Goal: Task Accomplishment & Management: Manage account settings

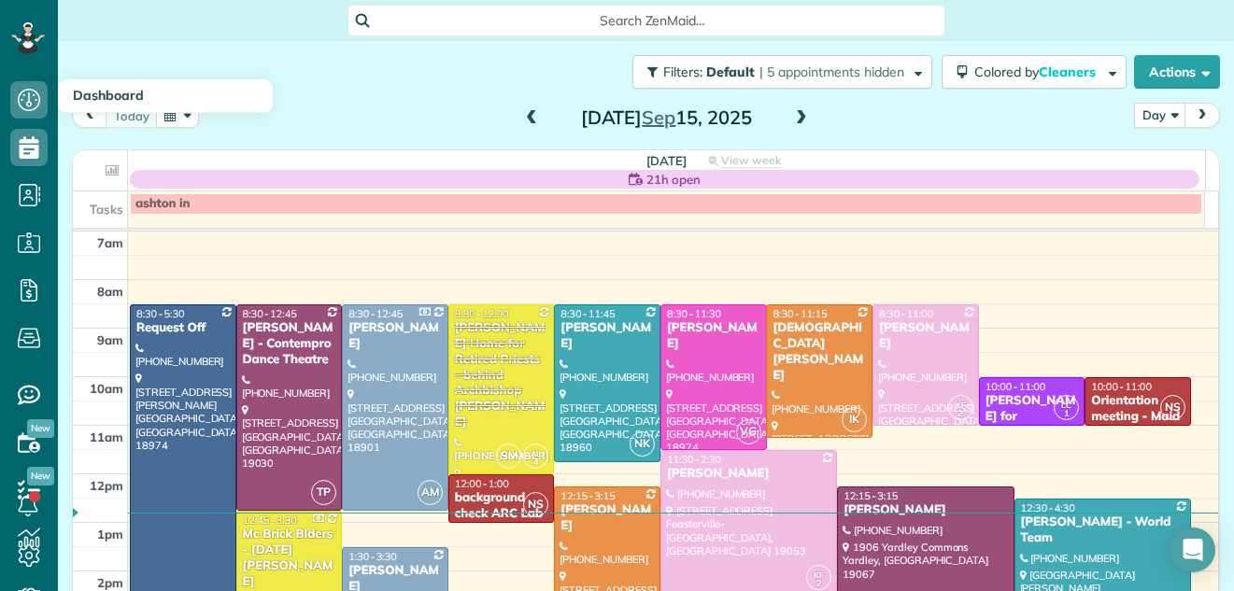
scroll to position [2, 0]
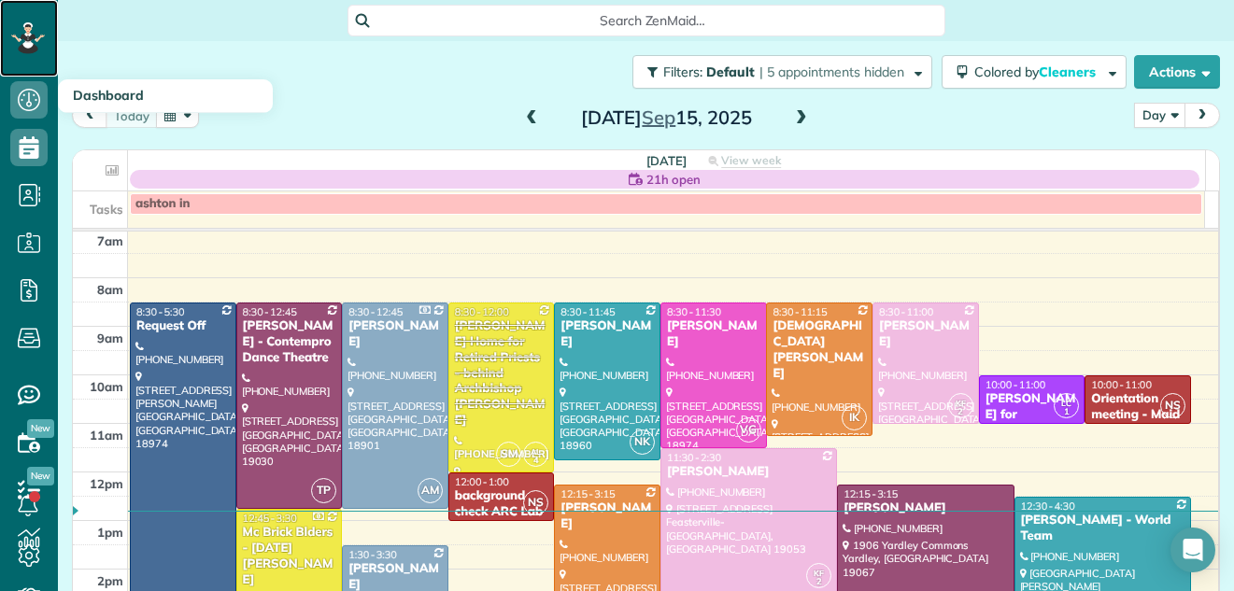
click at [26, 35] on icon at bounding box center [26, 35] width 4 height 4
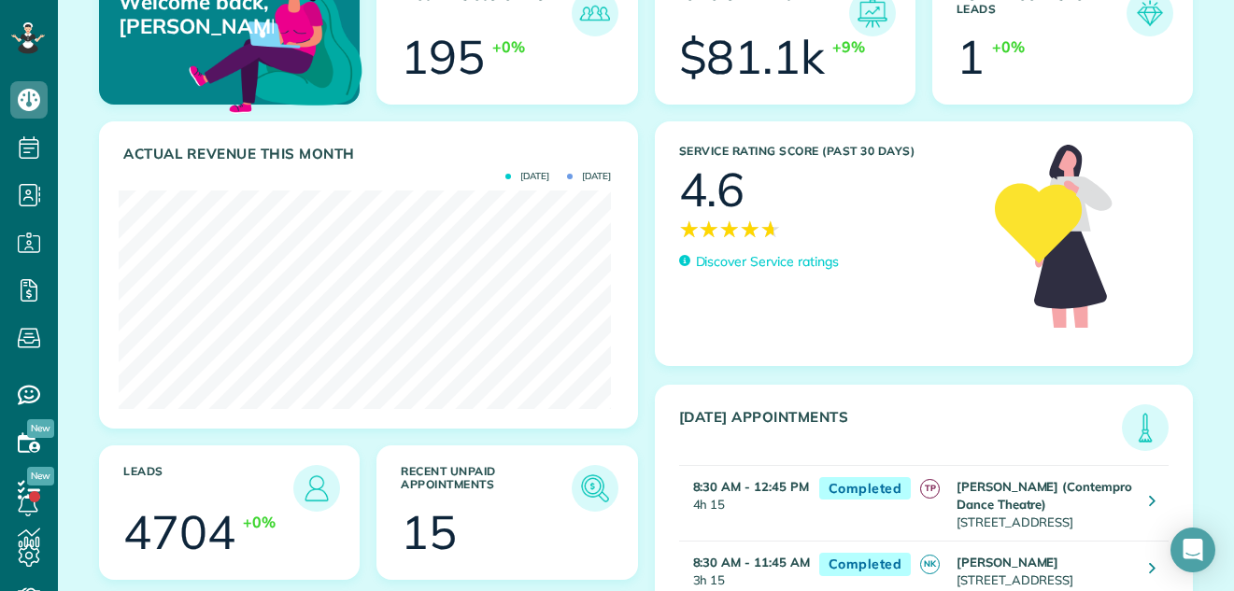
scroll to position [150, 0]
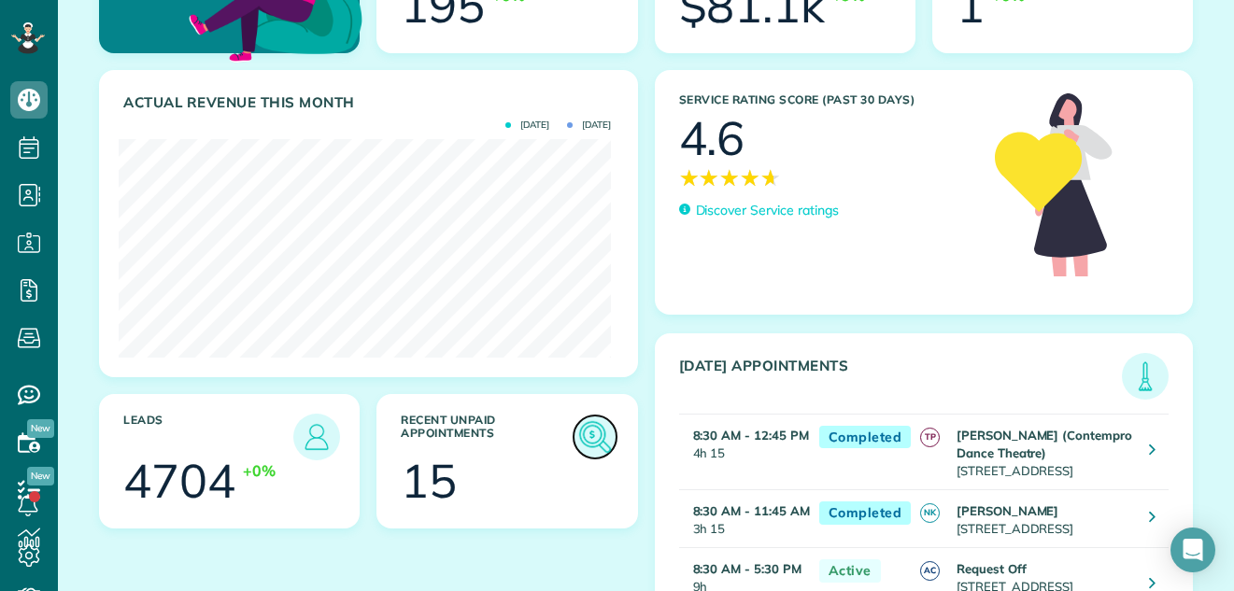
click at [585, 433] on img at bounding box center [595, 437] width 43 height 43
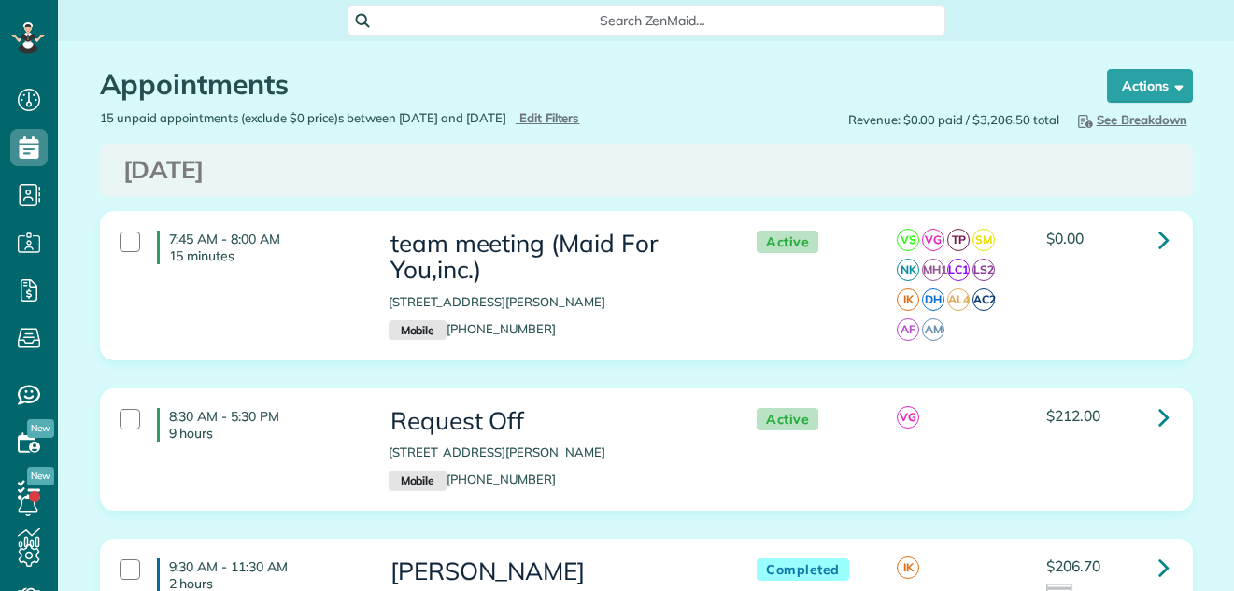
scroll to position [8, 8]
click at [580, 114] on span "Edit Filters" at bounding box center [549, 117] width 61 height 15
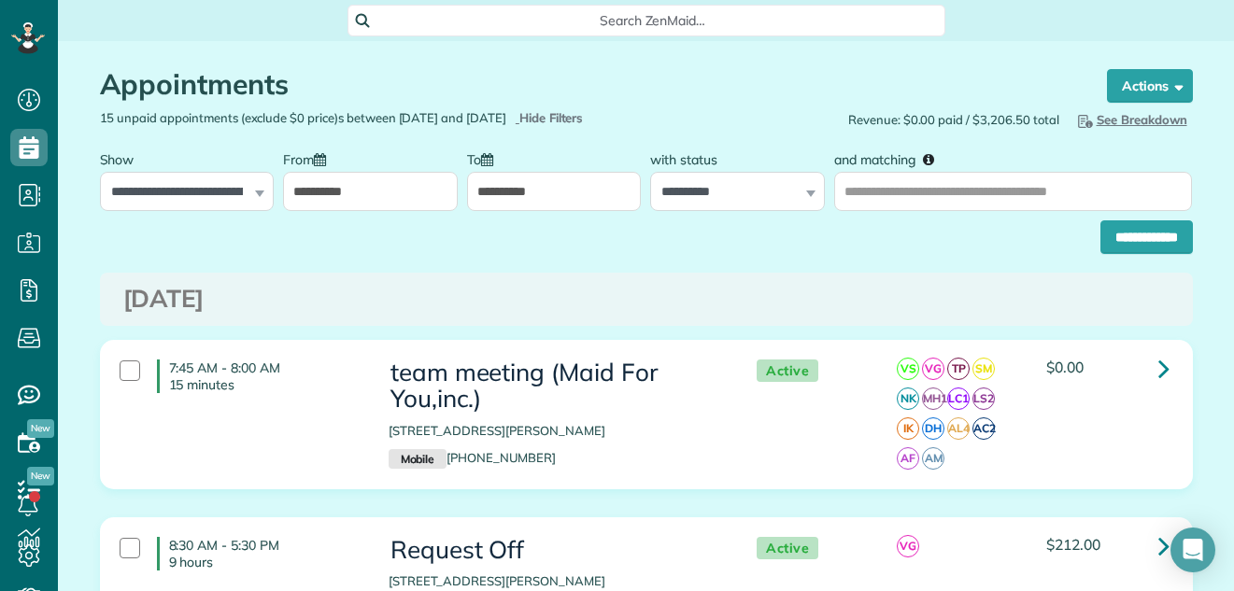
click at [410, 202] on input "**********" at bounding box center [370, 191] width 175 height 39
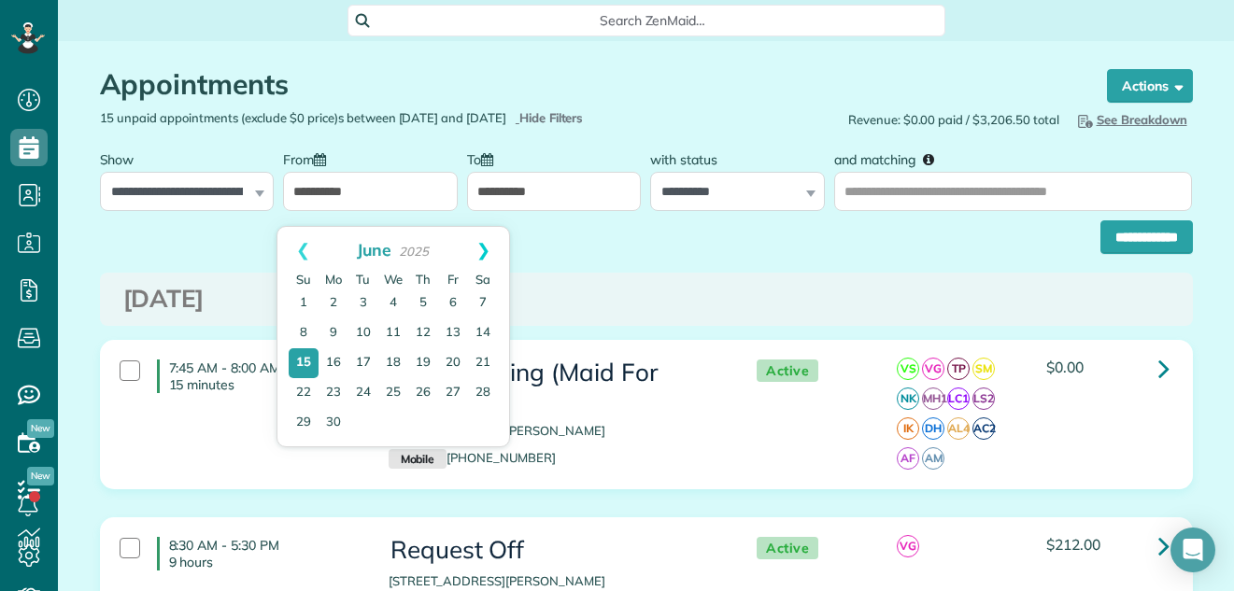
click at [485, 248] on link "Next" at bounding box center [483, 250] width 51 height 47
click at [332, 362] on link "15" at bounding box center [333, 363] width 26 height 26
type input "**********"
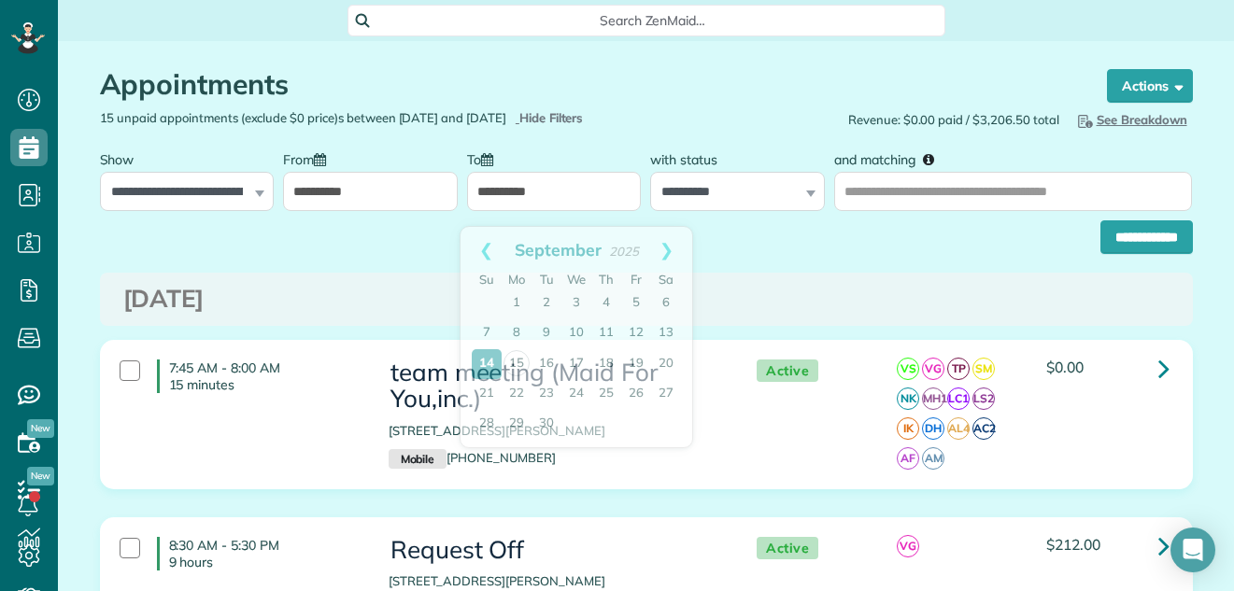
click at [549, 198] on input "**********" at bounding box center [554, 191] width 175 height 39
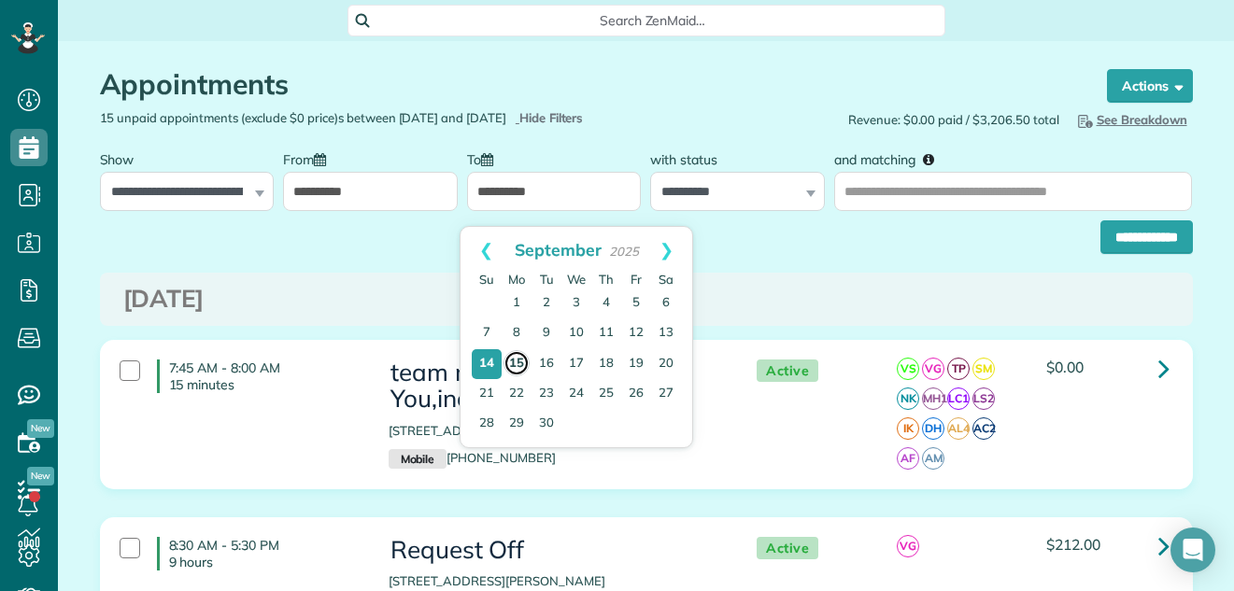
click at [511, 356] on link "15" at bounding box center [517, 363] width 26 height 26
type input "**********"
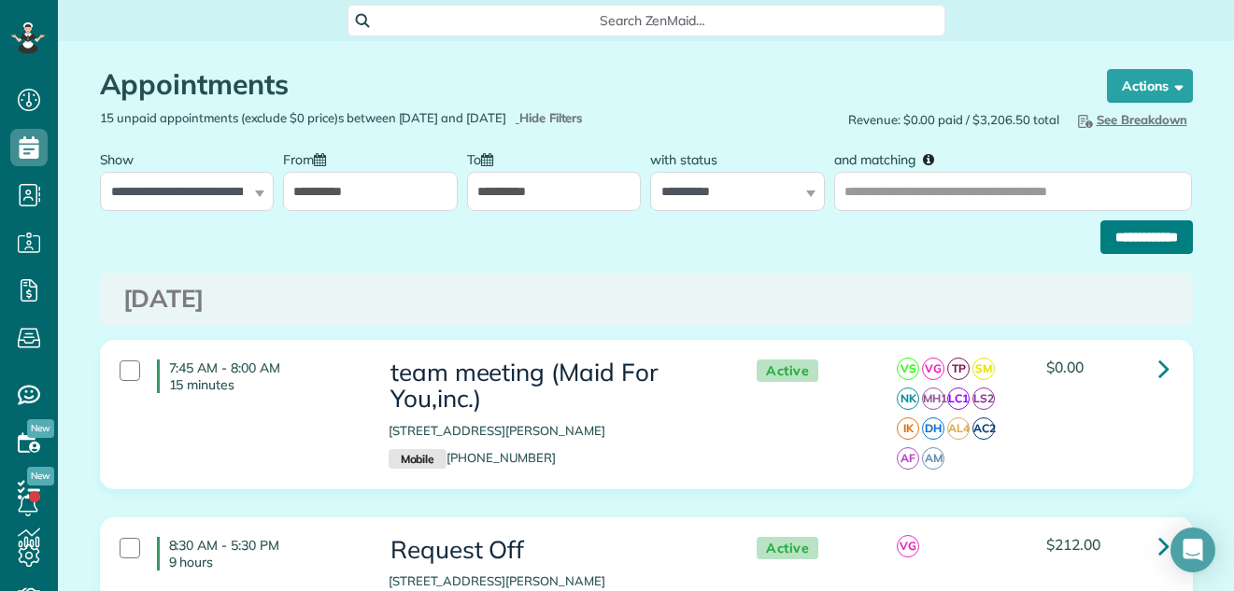
click at [1108, 243] on input "**********" at bounding box center [1146, 237] width 92 height 34
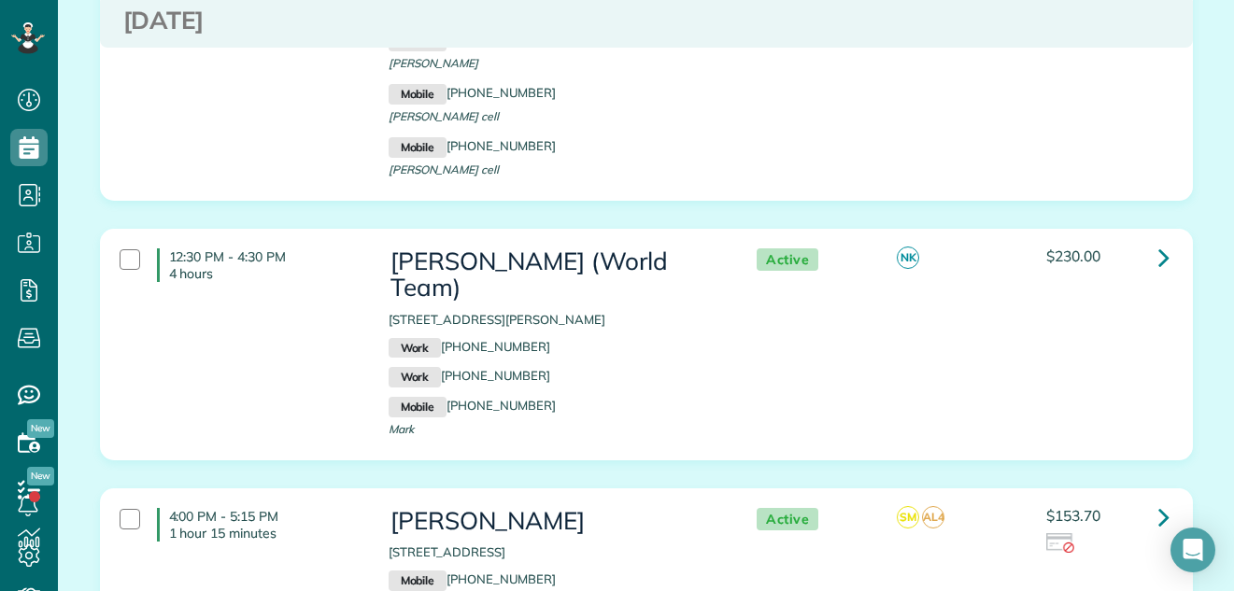
scroll to position [513, 0]
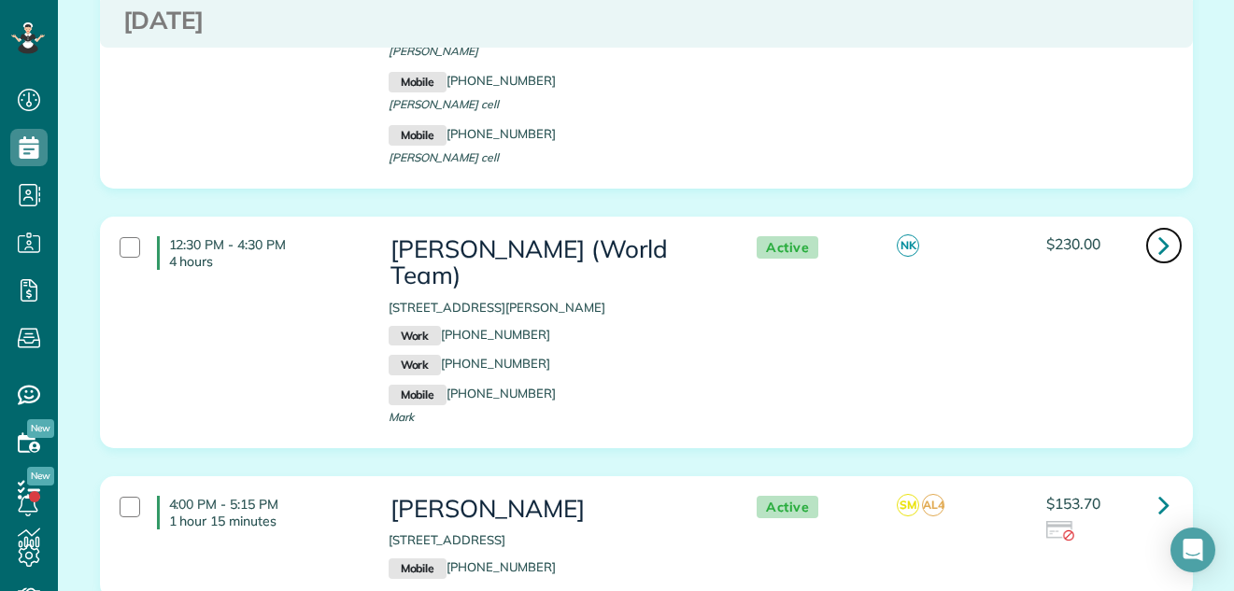
click at [1158, 229] on icon at bounding box center [1163, 245] width 11 height 33
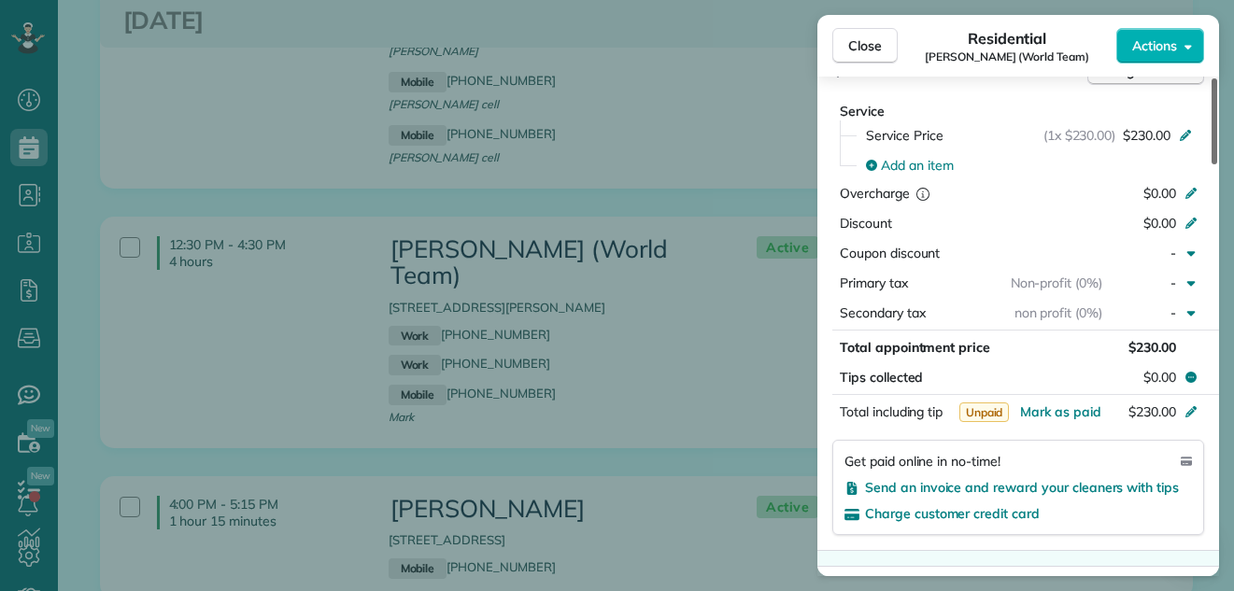
drag, startPoint x: 1213, startPoint y: 124, endPoint x: 1204, endPoint y: 305, distance: 180.5
click at [1212, 164] on div at bounding box center [1215, 121] width 6 height 86
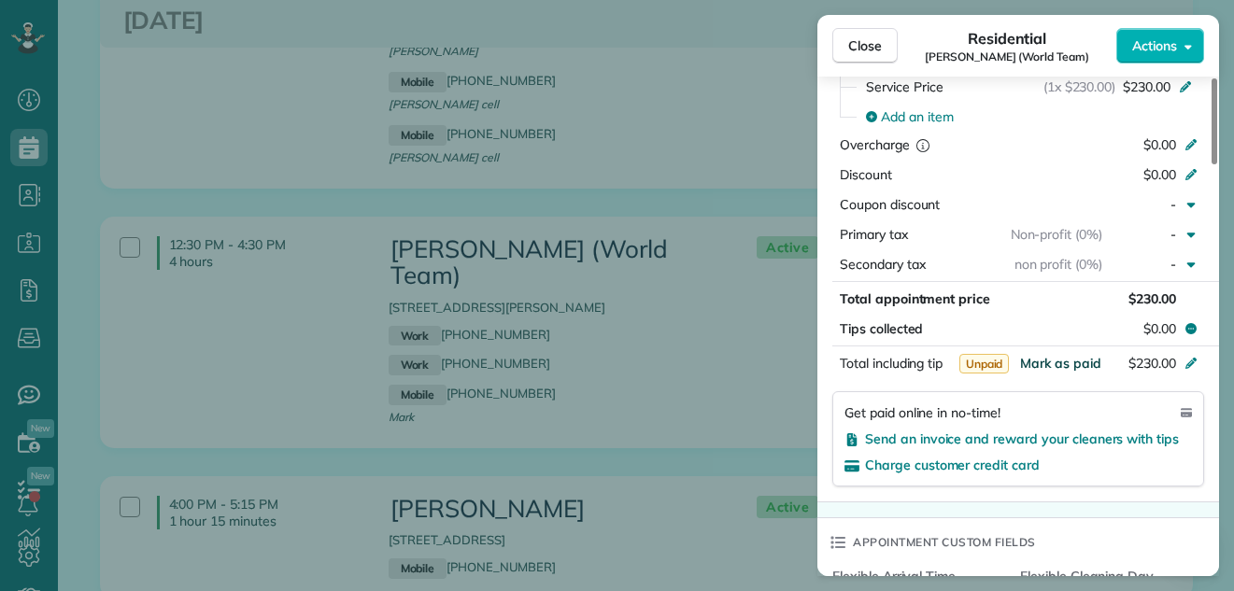
click at [1071, 355] on span "Mark as paid" at bounding box center [1060, 363] width 81 height 17
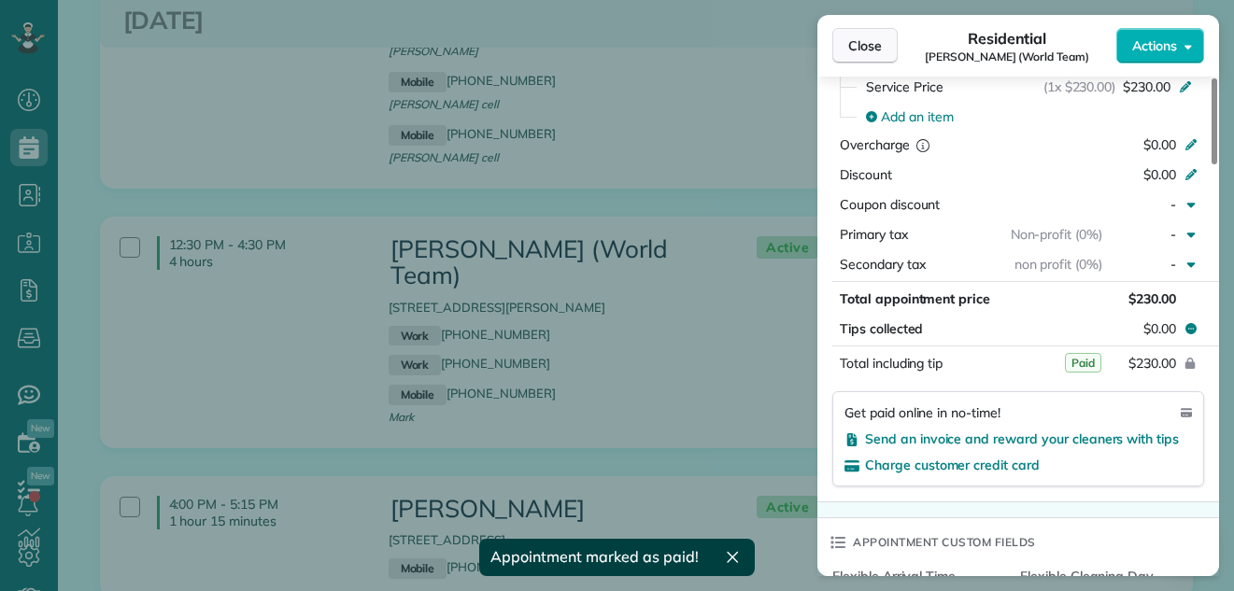
click at [868, 38] on span "Close" at bounding box center [865, 45] width 34 height 19
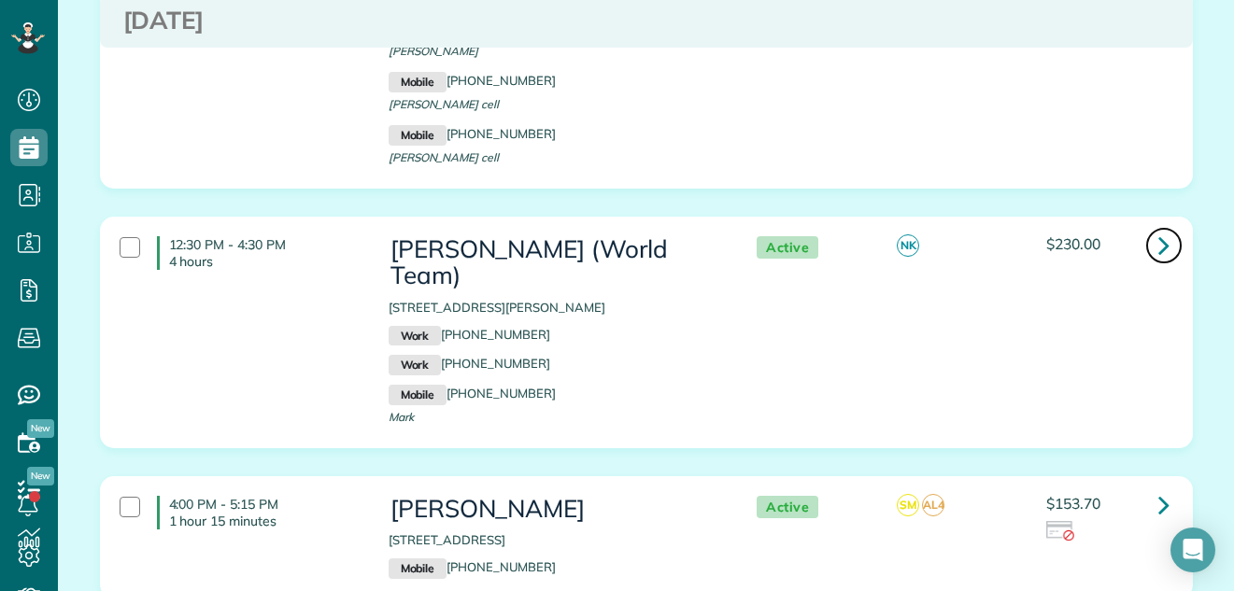
click at [1158, 229] on icon at bounding box center [1163, 245] width 11 height 33
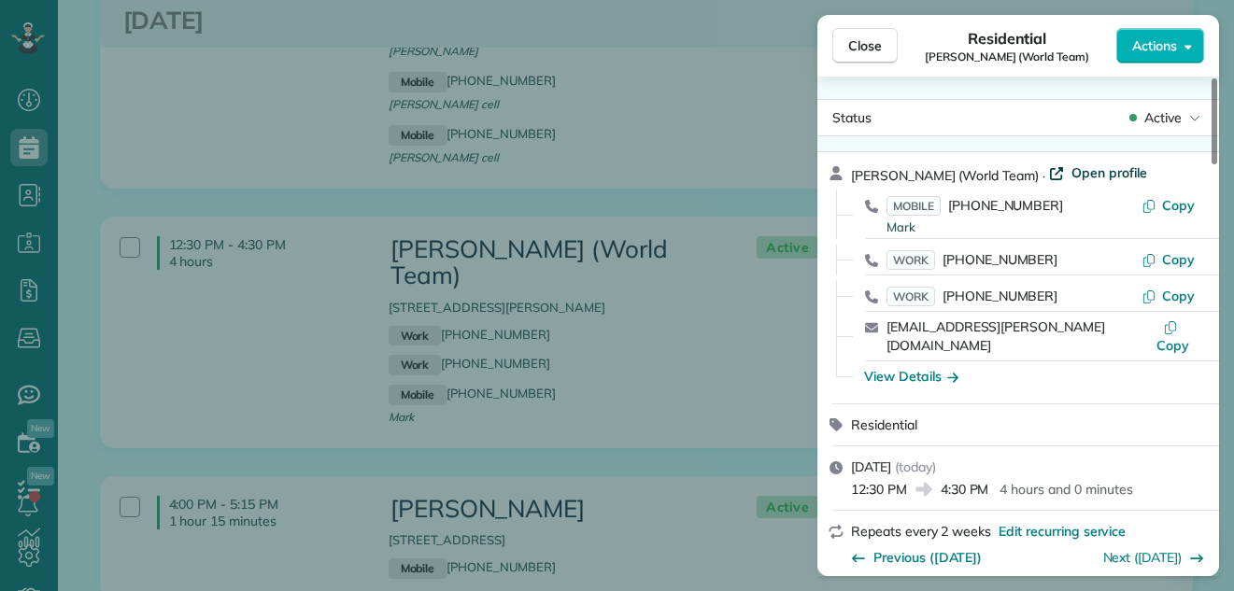
click at [1087, 167] on span "Open profile" at bounding box center [1109, 172] width 76 height 19
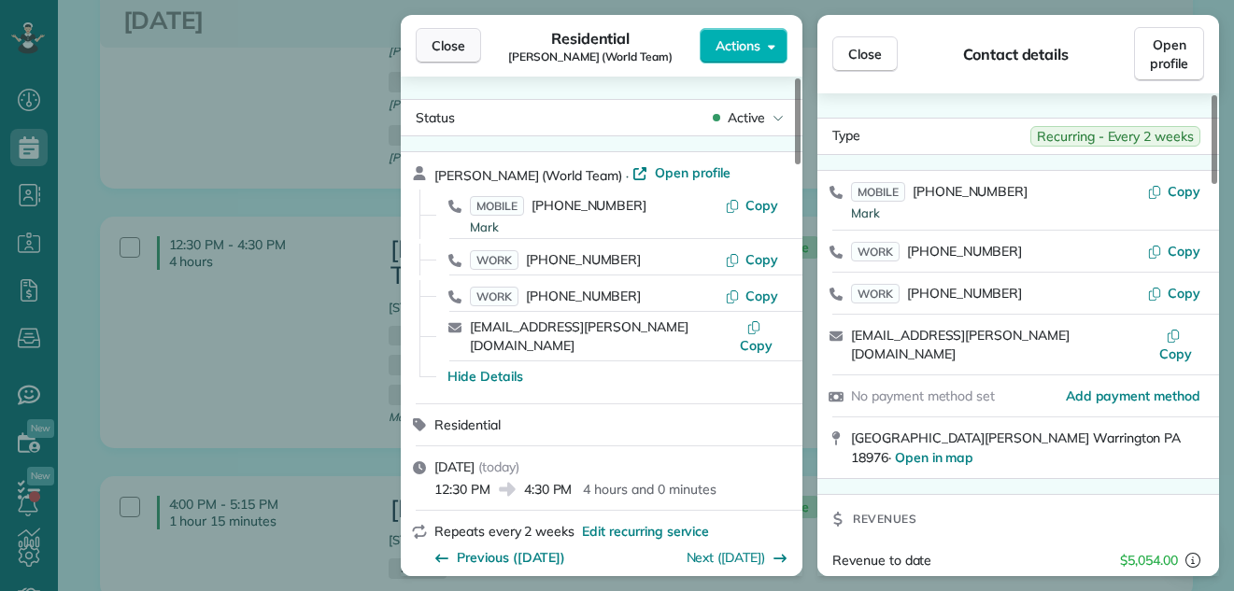
click at [436, 49] on span "Close" at bounding box center [449, 45] width 34 height 19
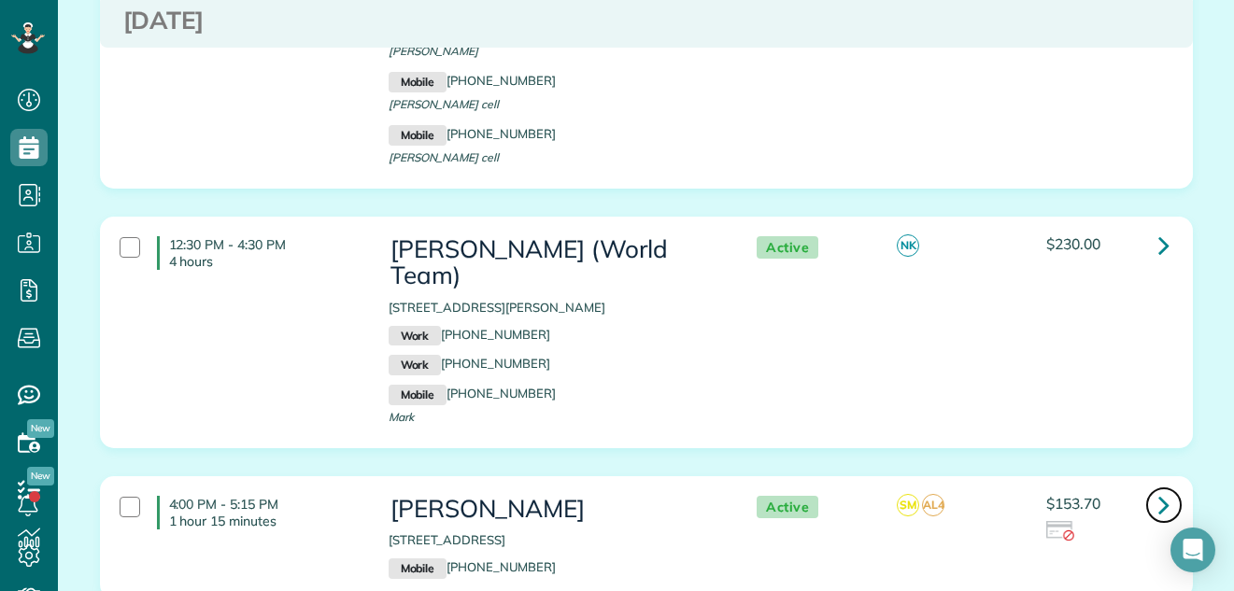
click at [1158, 489] on icon at bounding box center [1163, 505] width 11 height 33
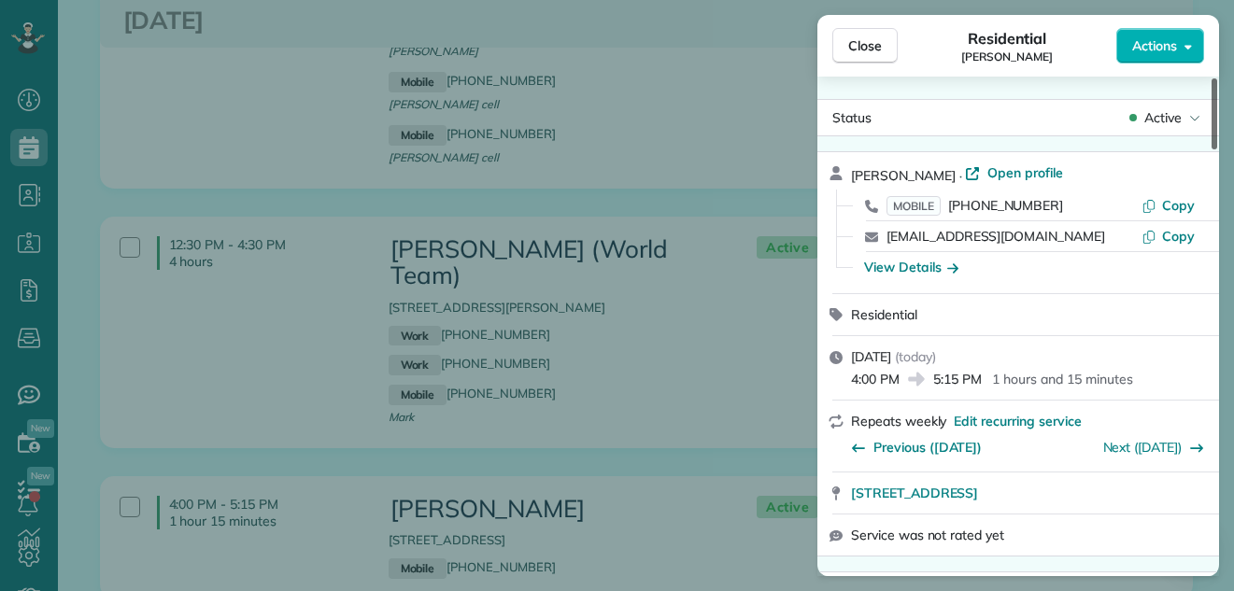
scroll to position [131, 0]
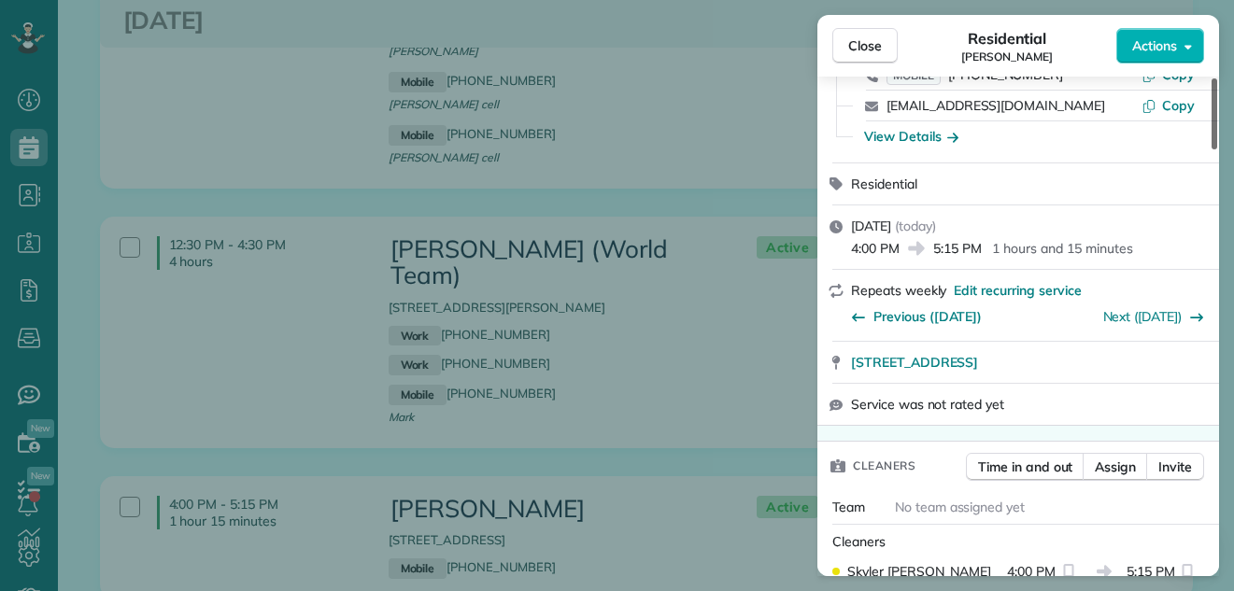
drag, startPoint x: 1213, startPoint y: 131, endPoint x: 1212, endPoint y: 149, distance: 18.7
click at [1212, 149] on div at bounding box center [1215, 113] width 6 height 71
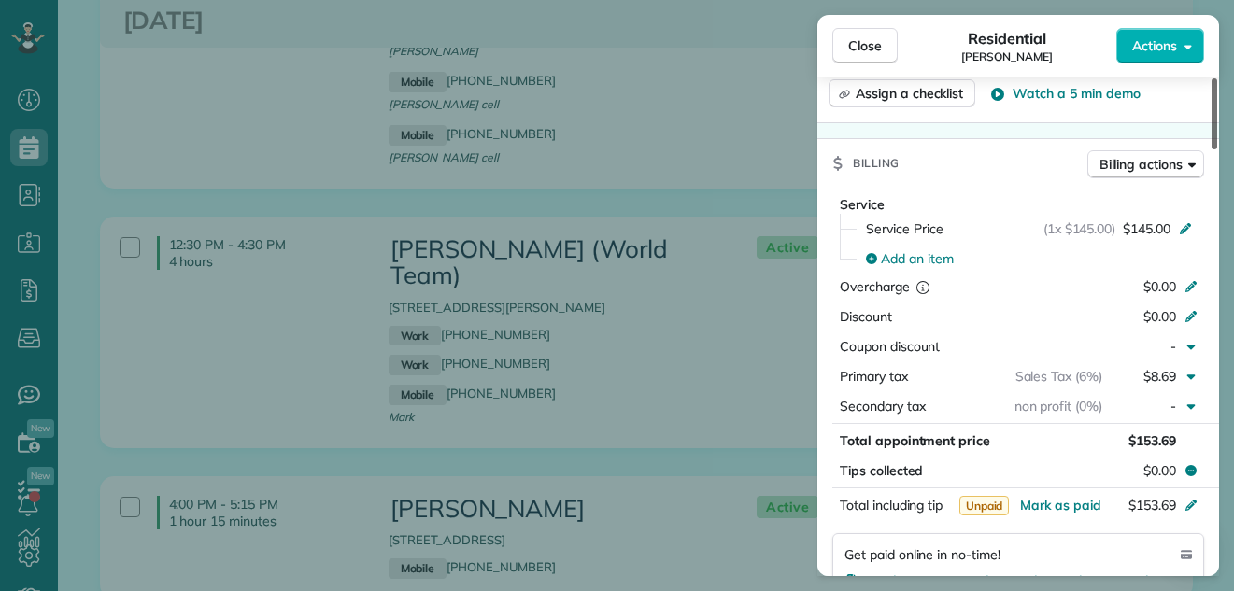
scroll to position [839, 0]
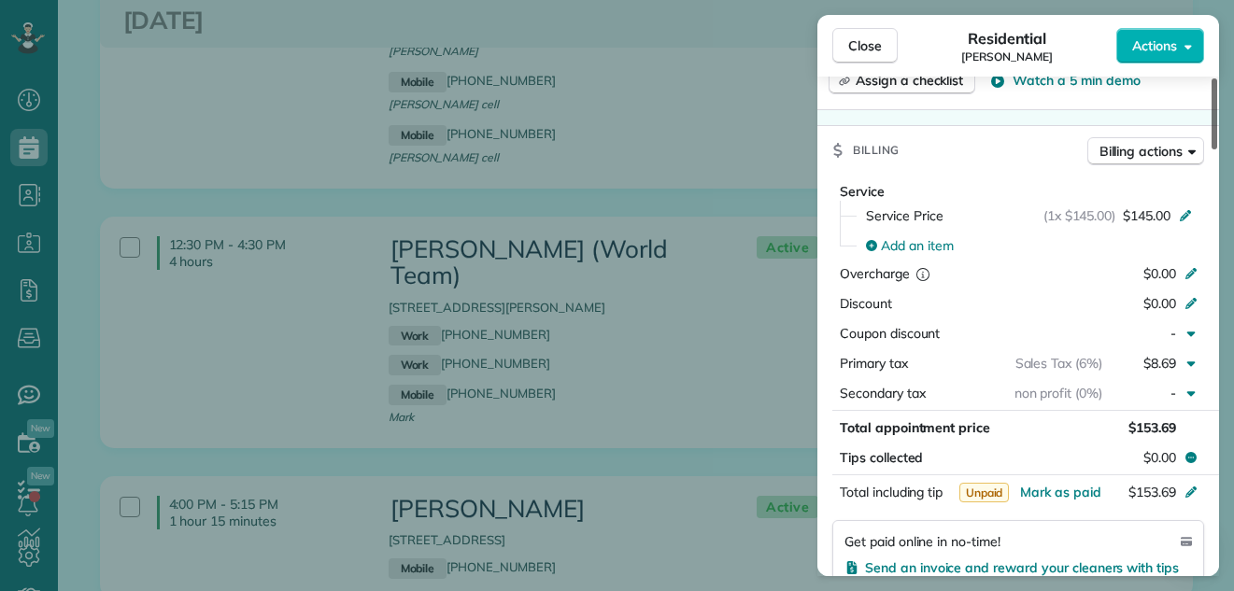
drag, startPoint x: 1215, startPoint y: 140, endPoint x: 1208, endPoint y: 241, distance: 101.2
click at [1212, 149] on div at bounding box center [1215, 113] width 6 height 71
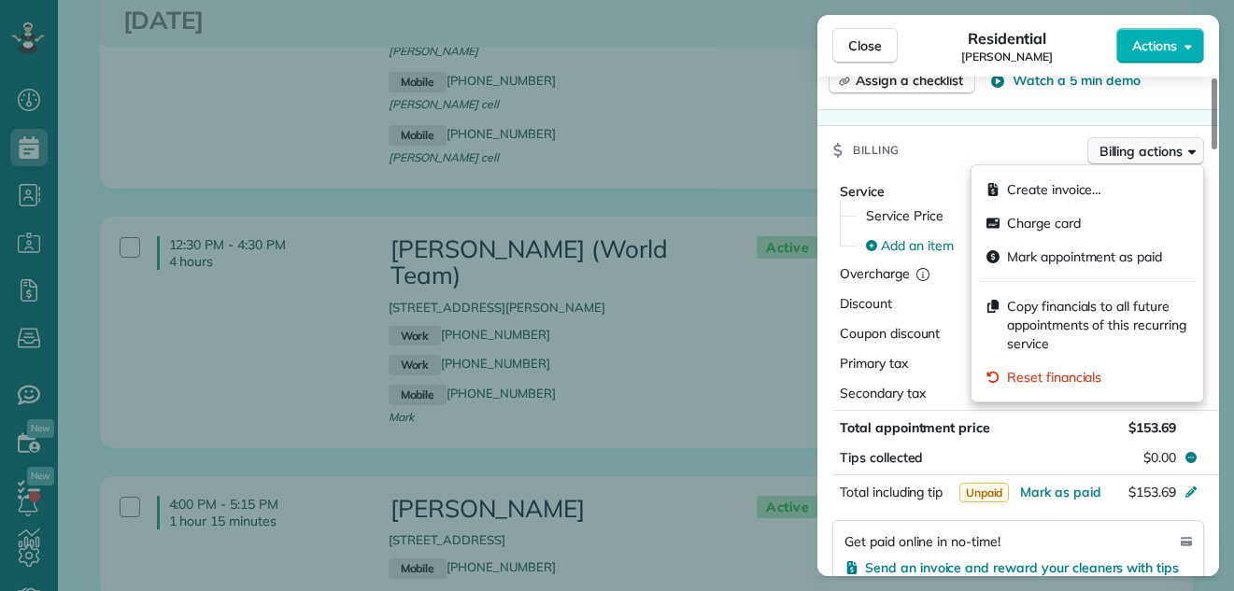
click at [1117, 145] on span "Billing actions" at bounding box center [1141, 151] width 83 height 19
click at [699, 21] on div "Close Residential Kayla Sweigart Actions Status Active Kayla Sweigart · Open pr…" at bounding box center [617, 295] width 1234 height 591
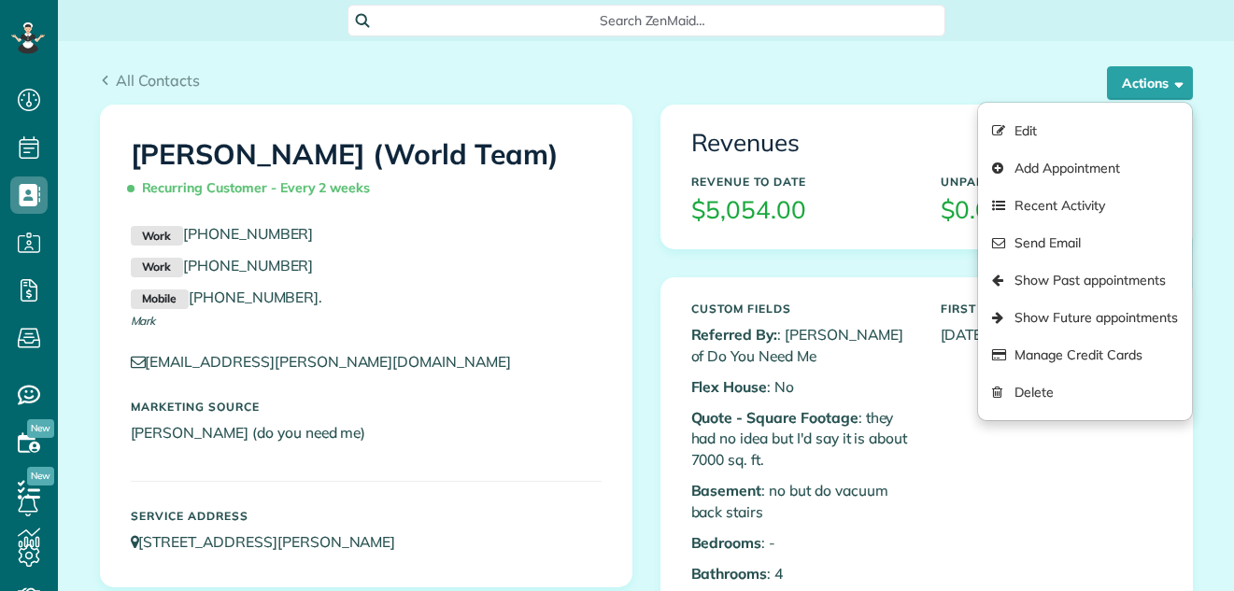
click at [1057, 313] on link "Show Future appointments" at bounding box center [1084, 317] width 213 height 37
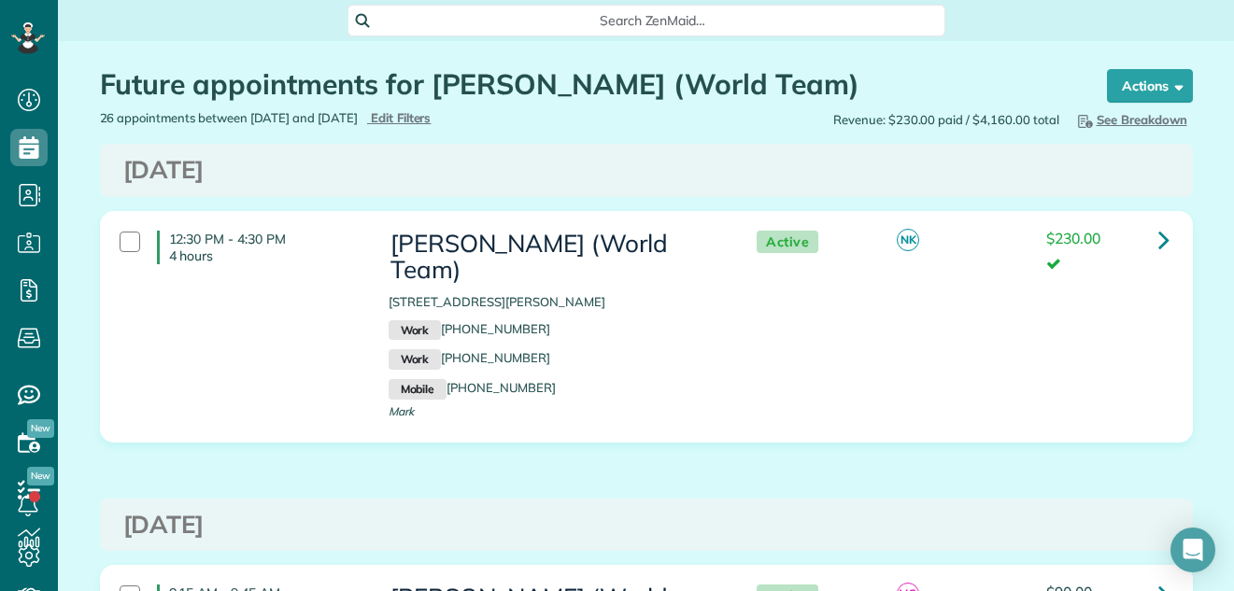
scroll to position [410, 0]
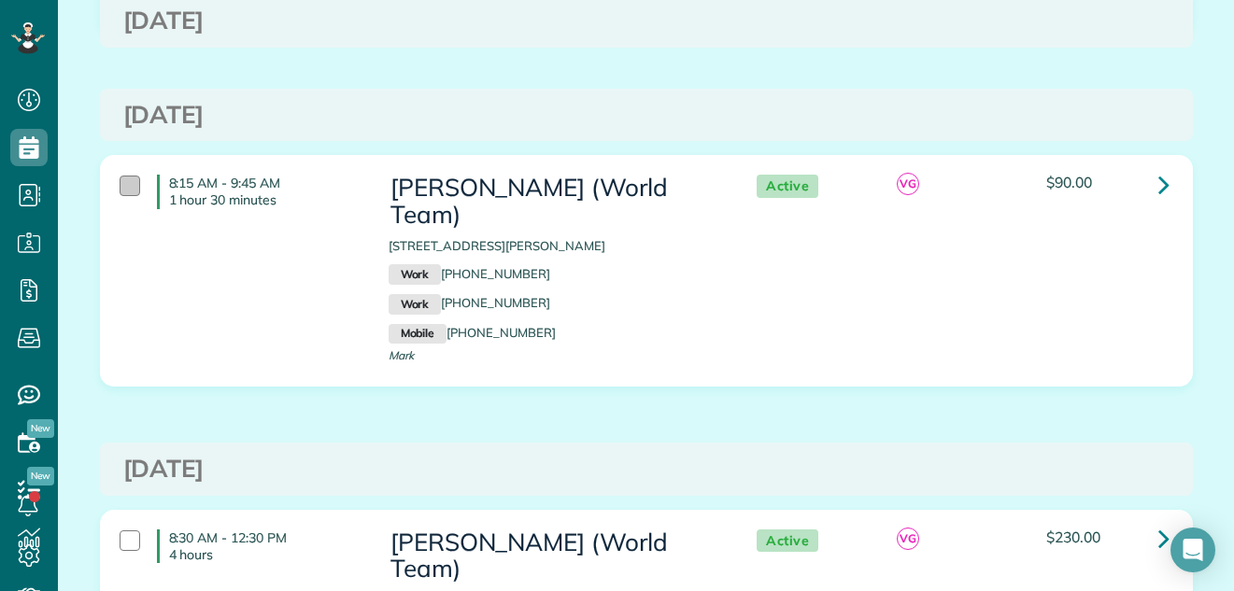
click at [120, 176] on div at bounding box center [130, 186] width 21 height 21
click at [121, 531] on div at bounding box center [130, 541] width 21 height 21
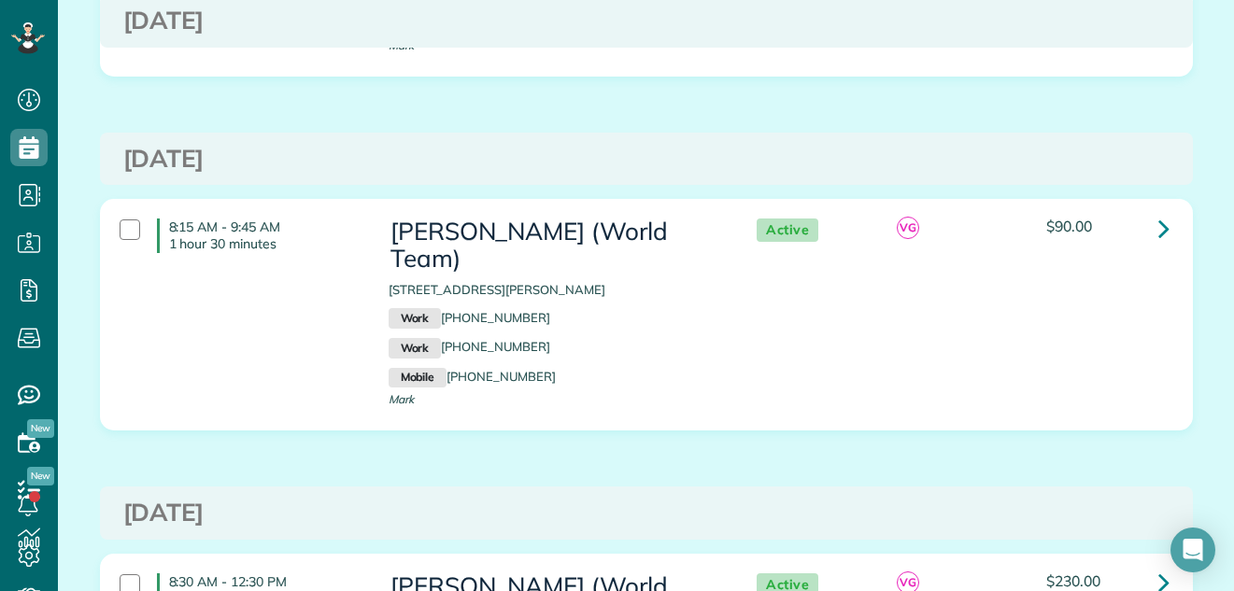
scroll to position [0, 0]
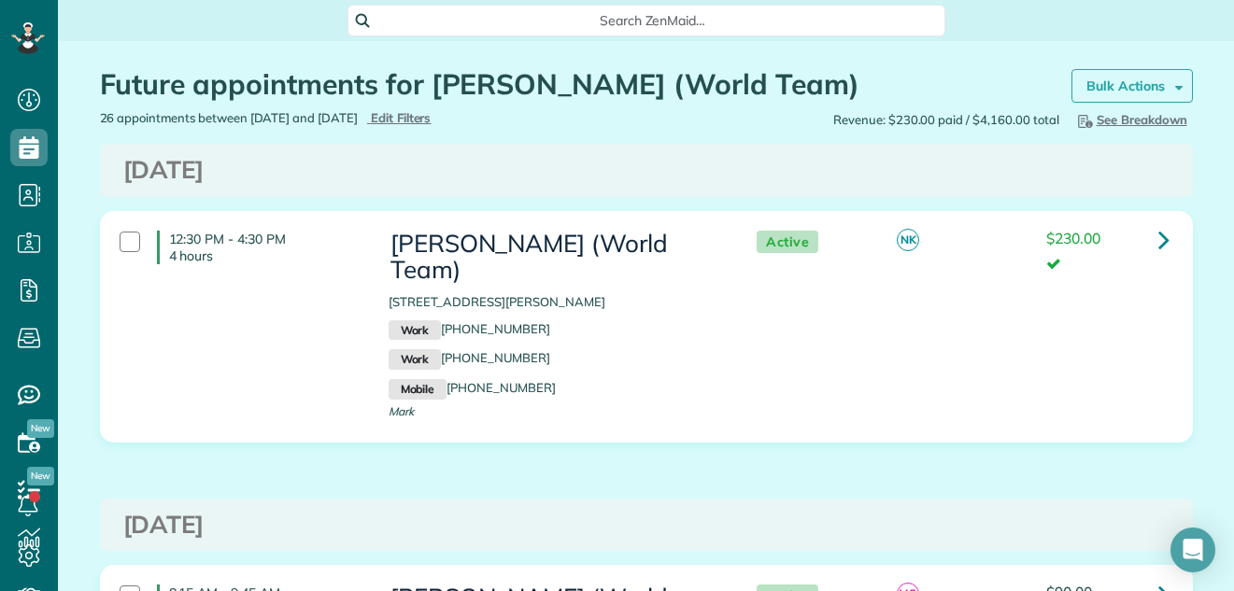
click at [1116, 82] on strong "Bulk Actions" at bounding box center [1125, 86] width 78 height 17
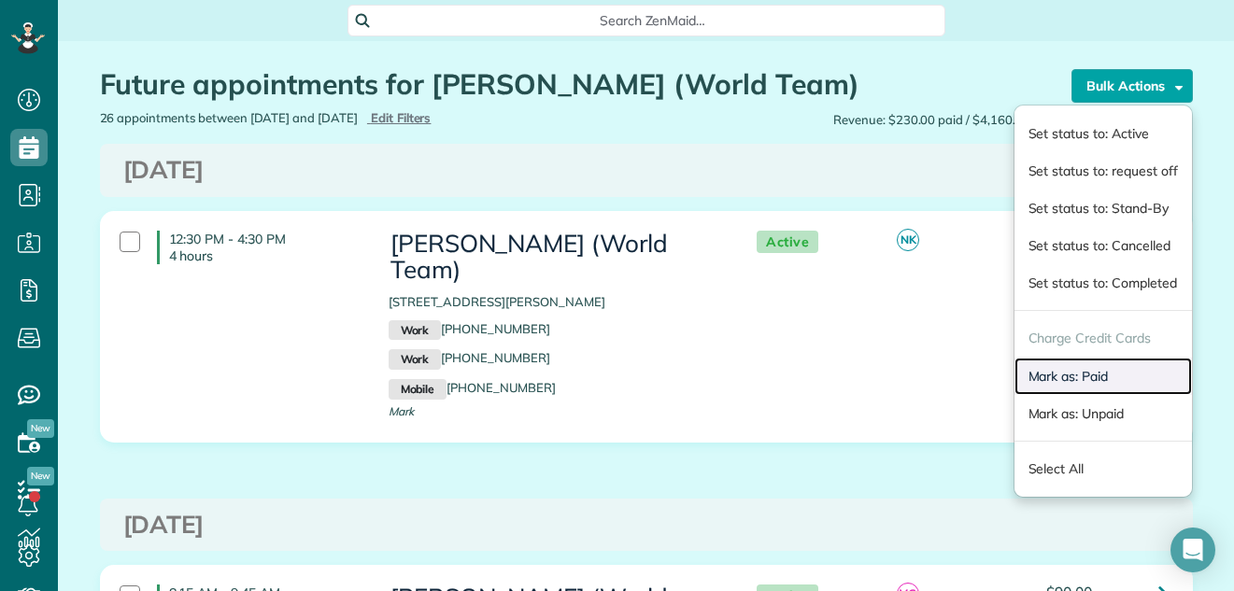
click at [1083, 369] on link "Mark as: Paid" at bounding box center [1103, 376] width 177 height 37
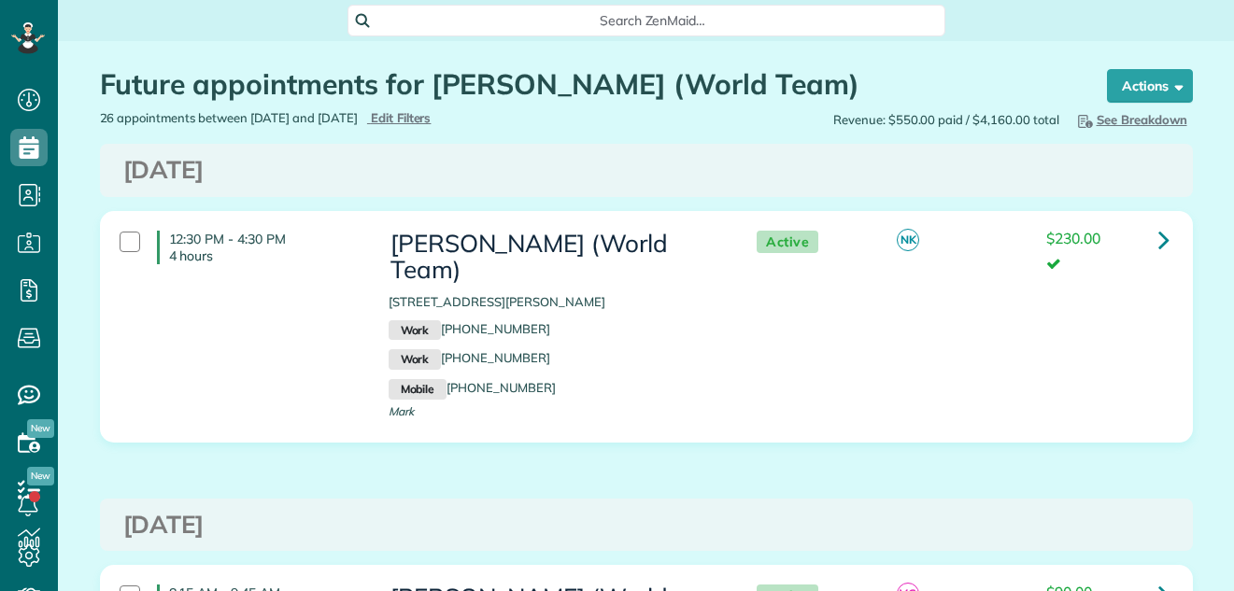
scroll to position [591, 58]
click at [26, 27] on icon at bounding box center [27, 24] width 7 height 5
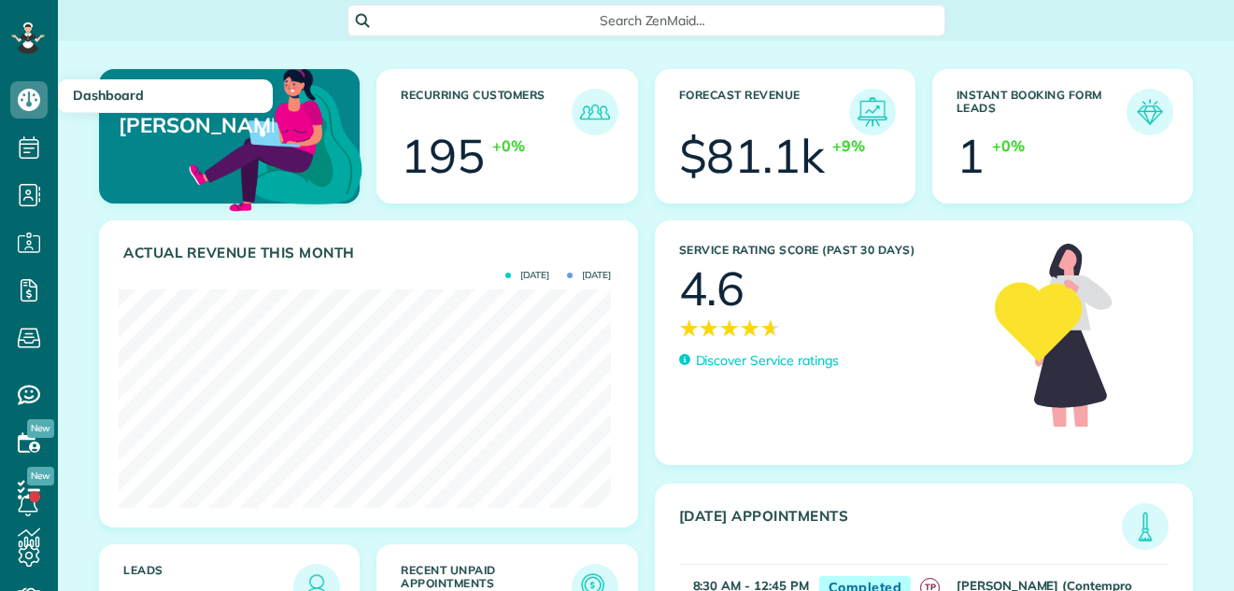
scroll to position [219, 492]
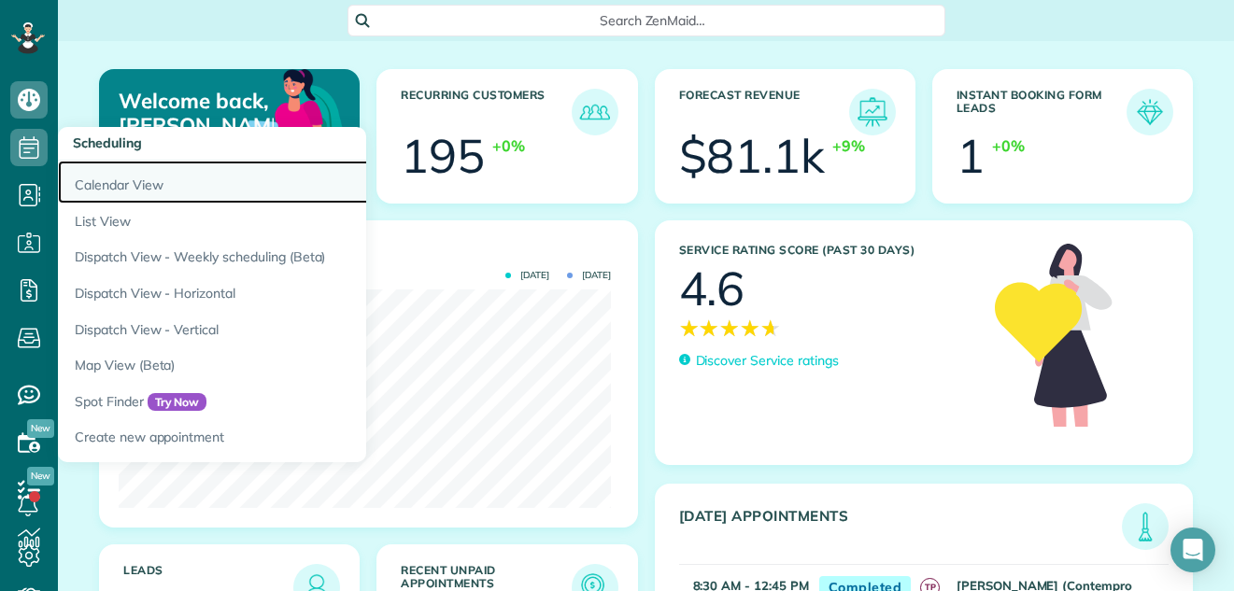
click at [96, 179] on link "Calendar View" at bounding box center [291, 182] width 467 height 43
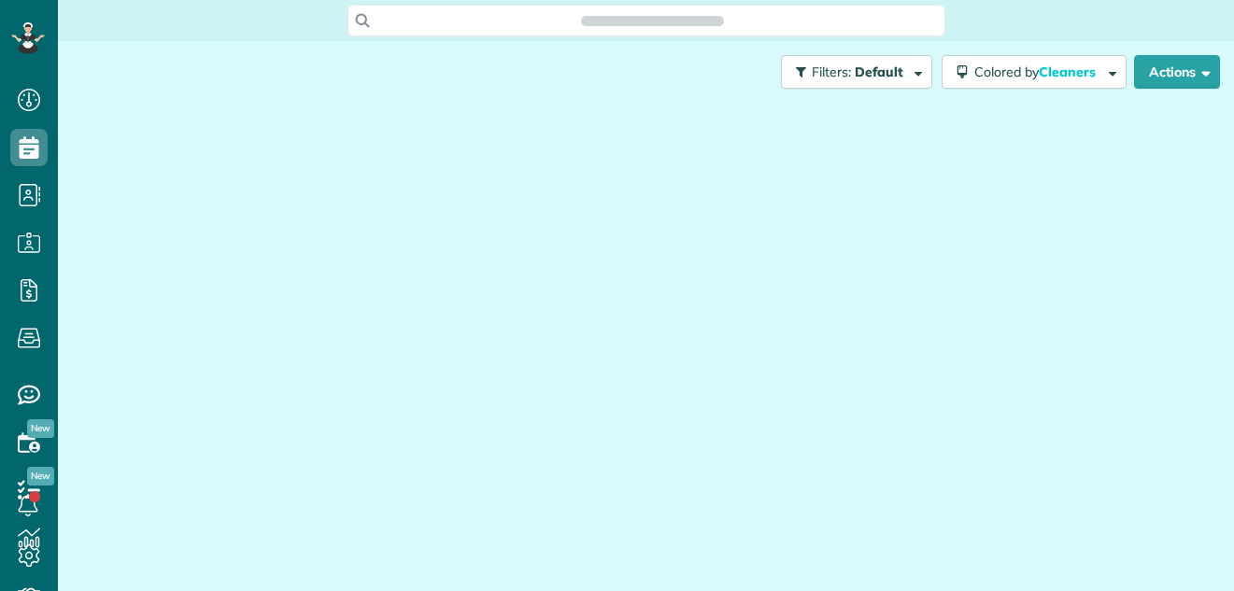
scroll to position [8, 8]
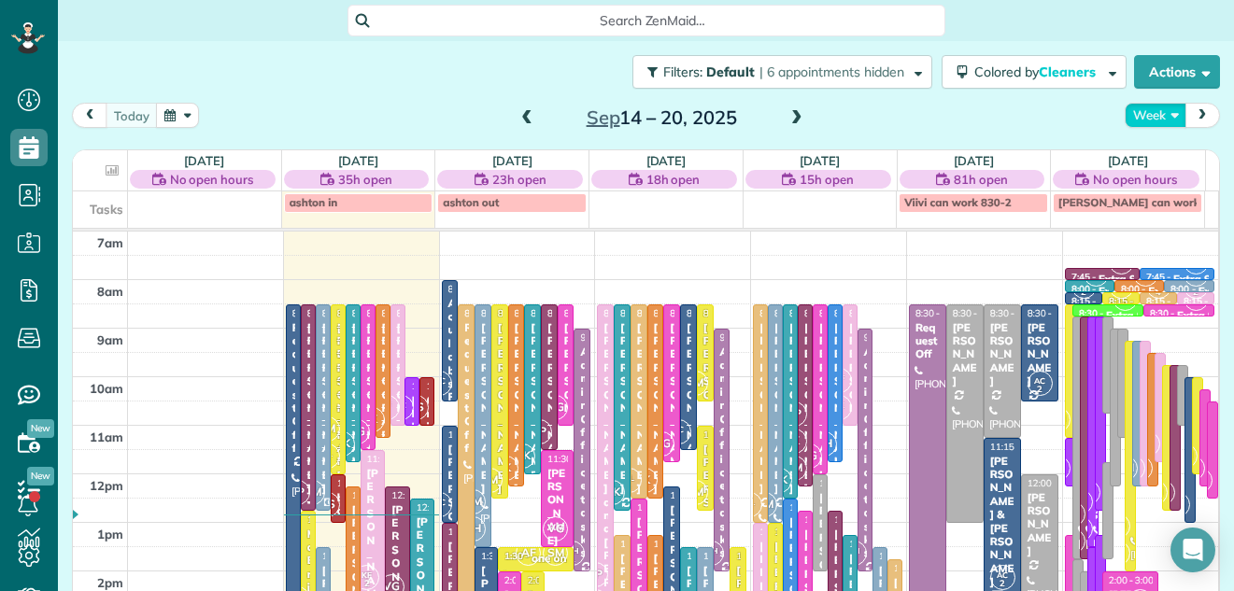
click at [1129, 109] on button "Week" at bounding box center [1156, 115] width 62 height 25
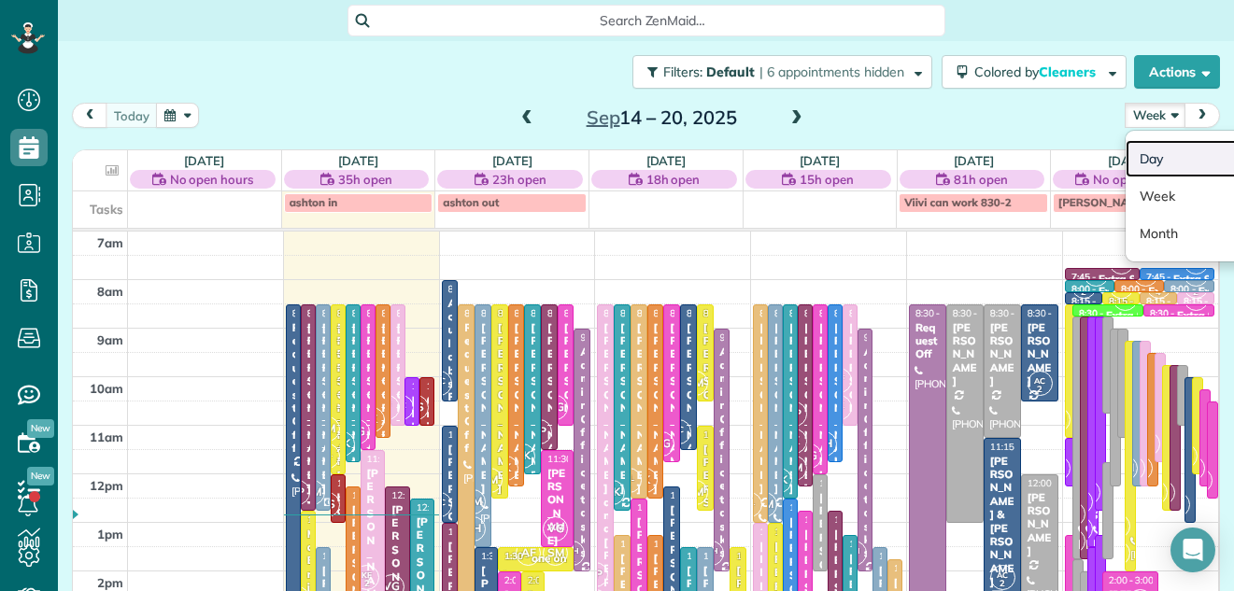
click at [1131, 161] on link "Day" at bounding box center [1200, 158] width 148 height 37
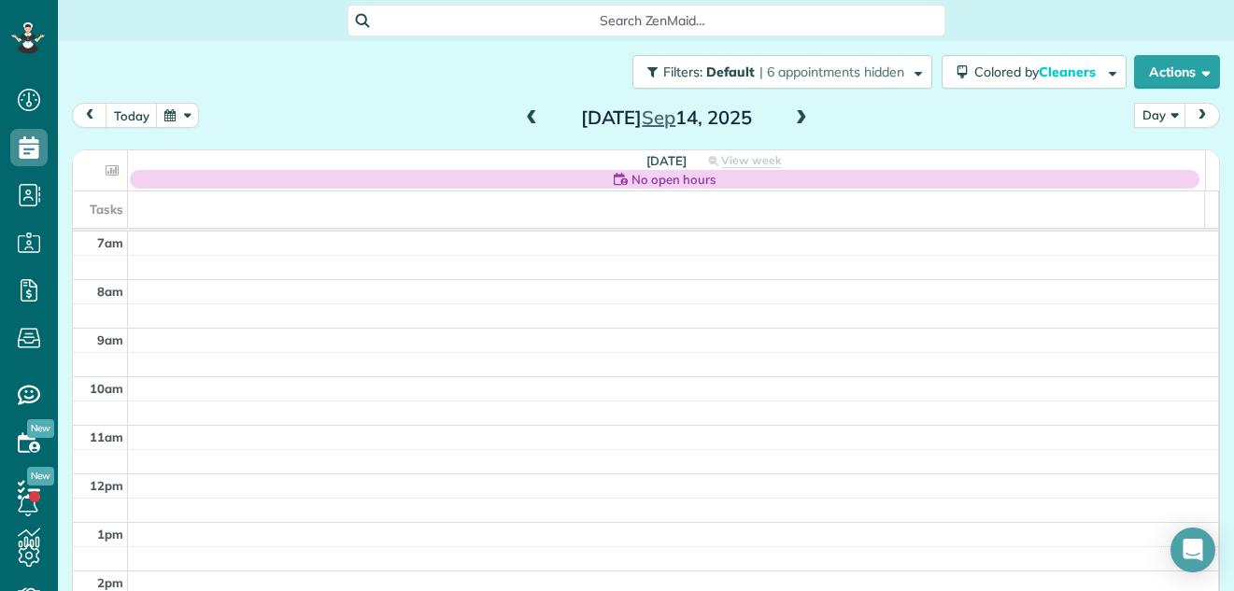
click at [791, 113] on span at bounding box center [801, 118] width 21 height 17
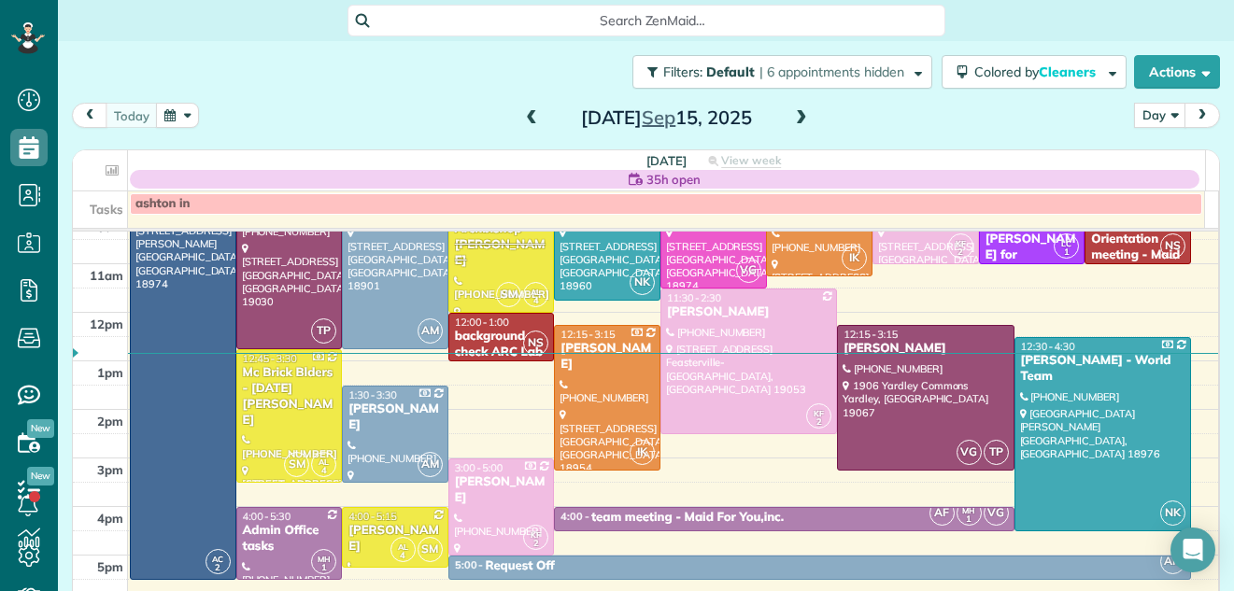
scroll to position [189, 0]
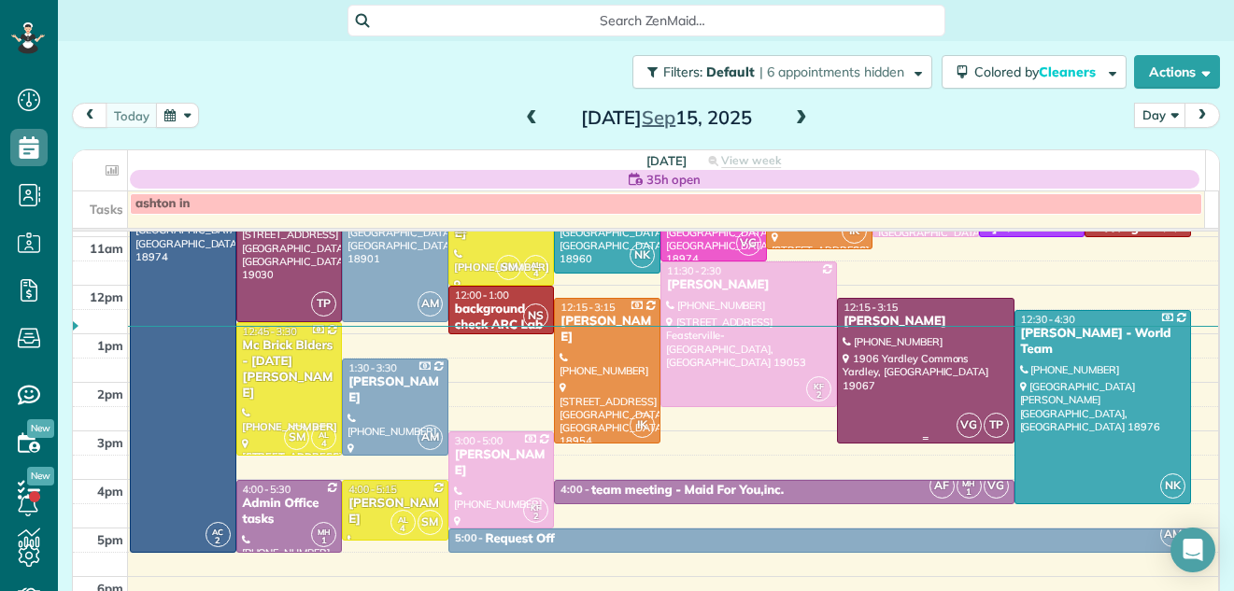
click at [858, 390] on div at bounding box center [925, 371] width 175 height 144
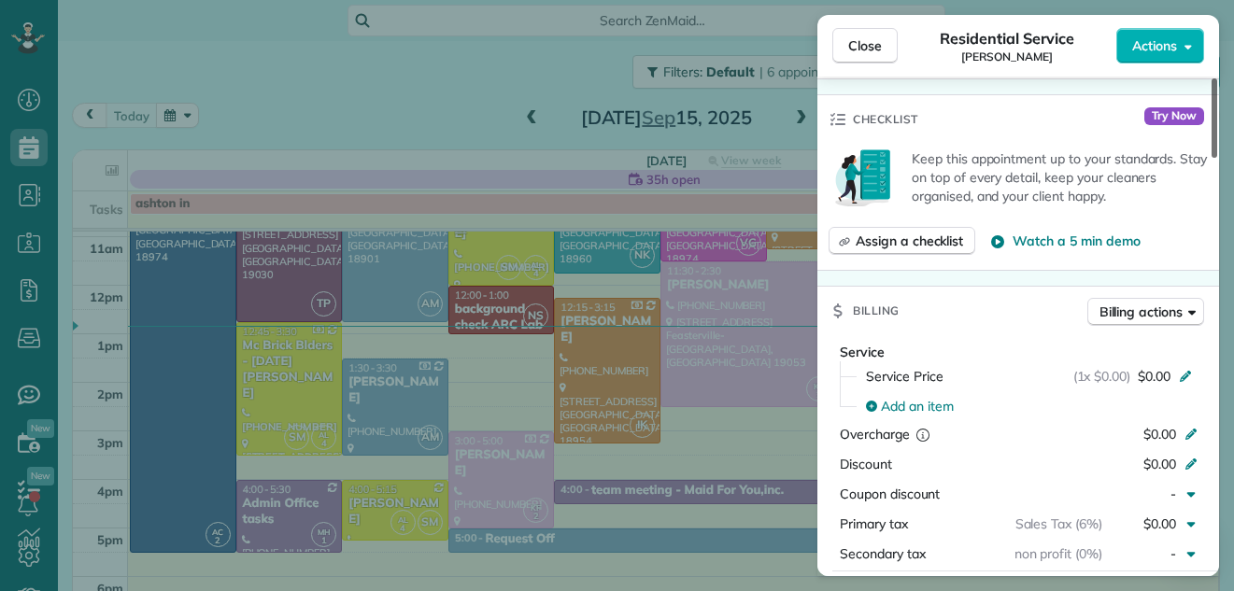
scroll to position [562, 0]
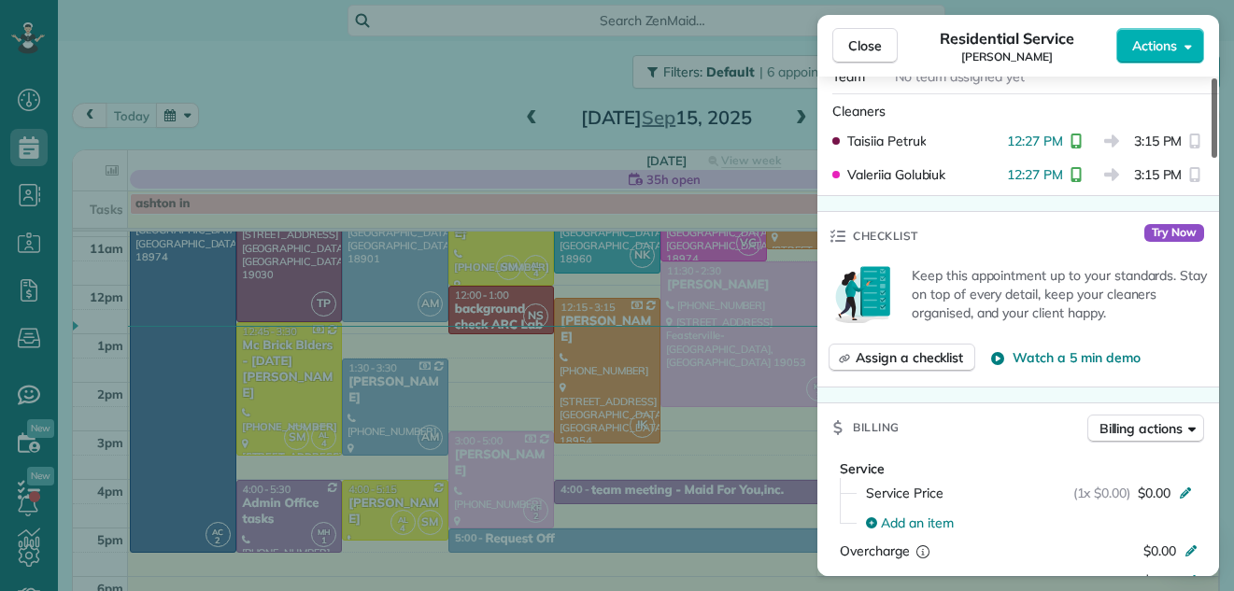
drag, startPoint x: 1213, startPoint y: 125, endPoint x: 1221, endPoint y: 215, distance: 90.0
click at [1217, 158] on div at bounding box center [1215, 117] width 6 height 79
click at [876, 43] on span "Close" at bounding box center [865, 45] width 34 height 19
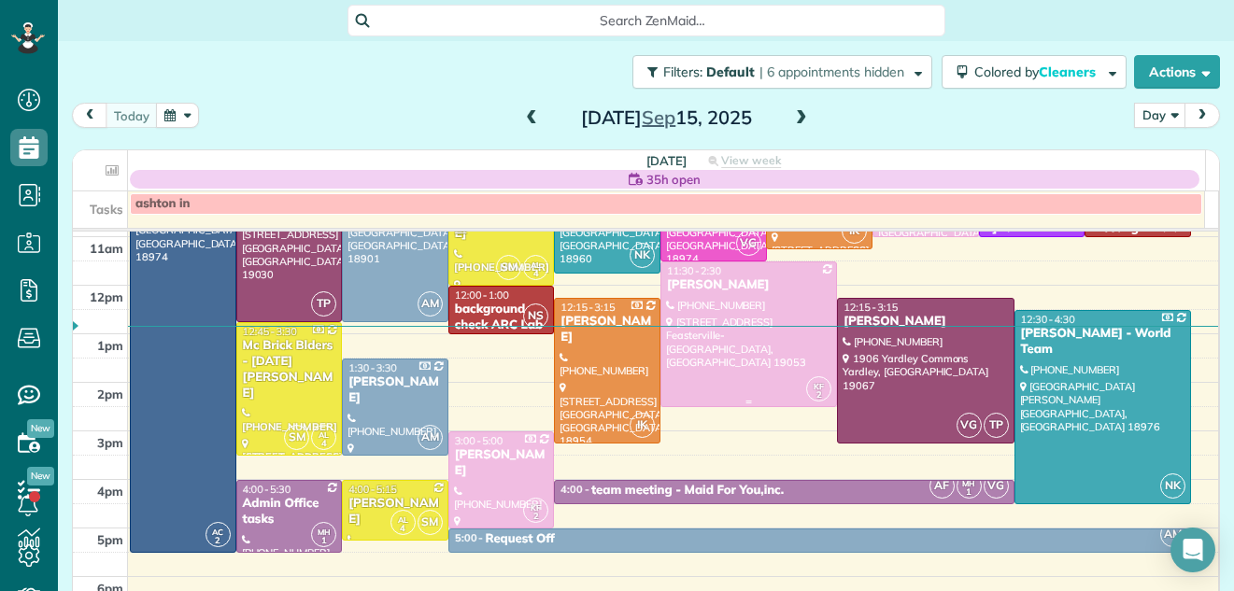
click at [733, 300] on div at bounding box center [748, 335] width 175 height 144
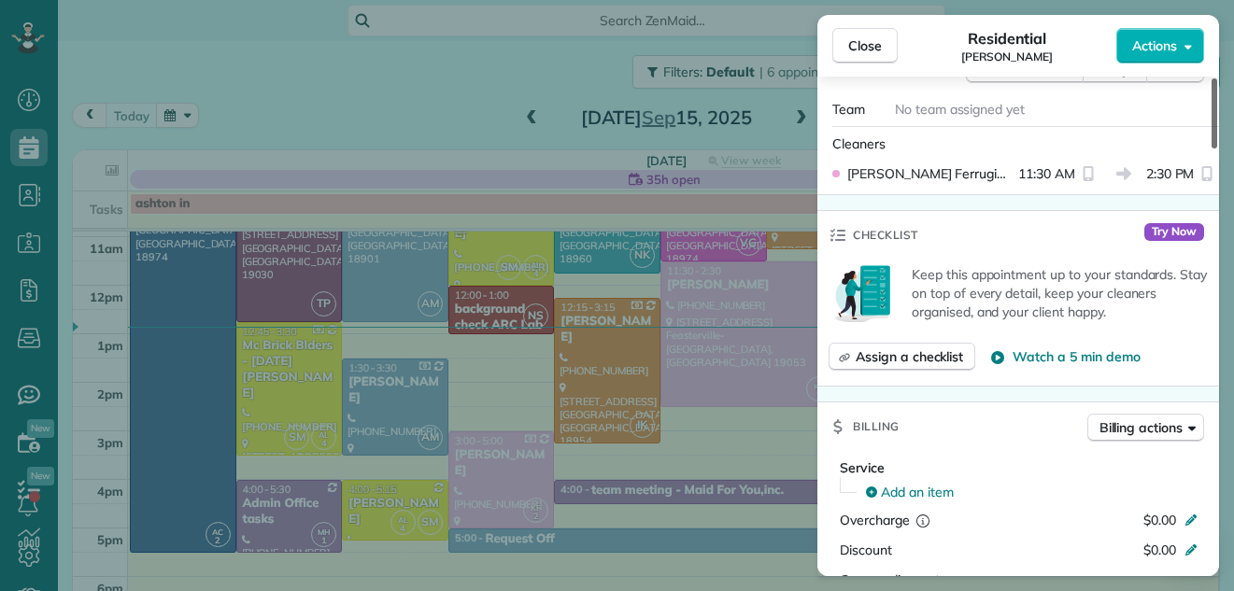
scroll to position [609, 0]
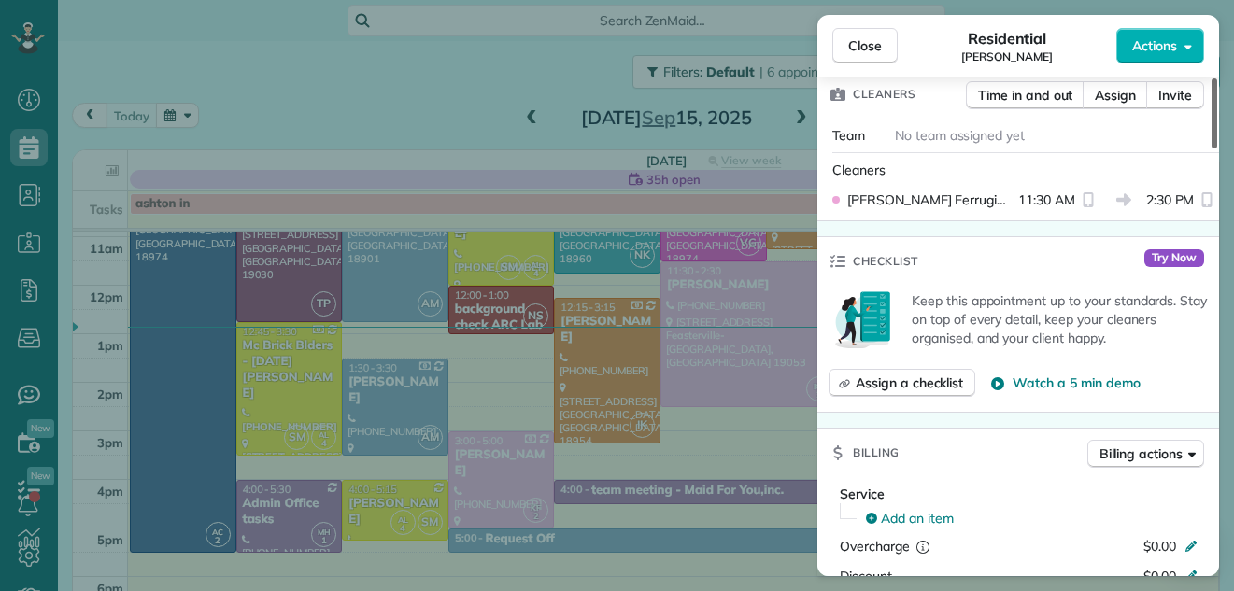
drag, startPoint x: 1214, startPoint y: 127, endPoint x: 1210, endPoint y: 213, distance: 86.1
click at [1212, 149] on div at bounding box center [1215, 113] width 6 height 70
click at [869, 42] on span "Close" at bounding box center [865, 45] width 34 height 19
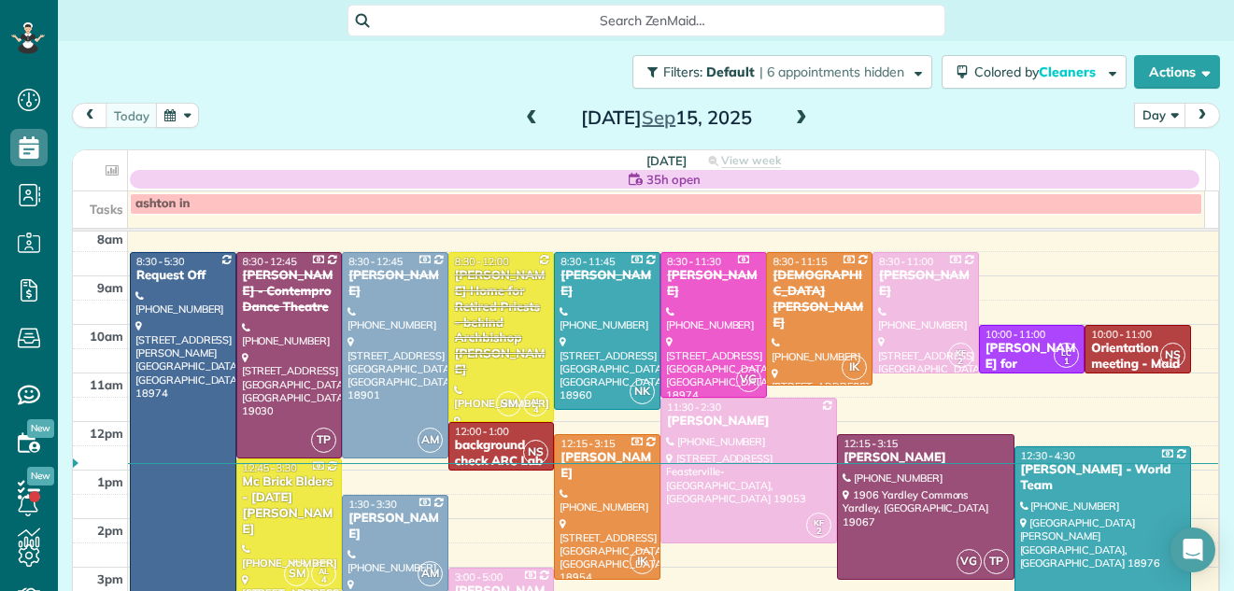
scroll to position [23, 0]
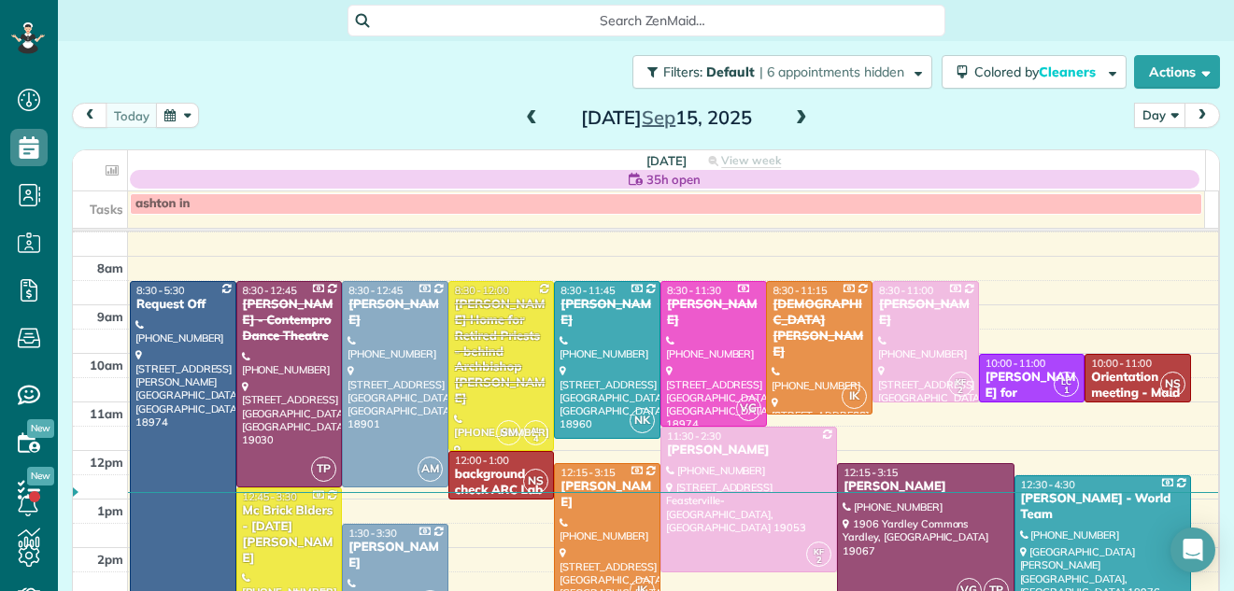
click at [929, 512] on div at bounding box center [925, 536] width 175 height 144
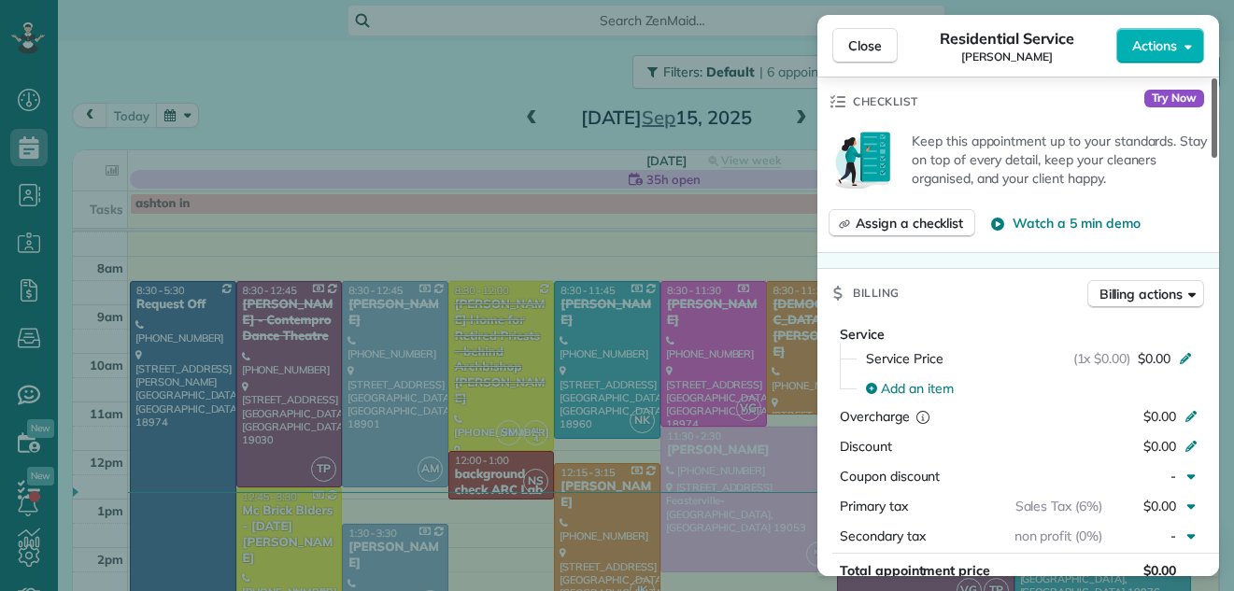
scroll to position [732, 0]
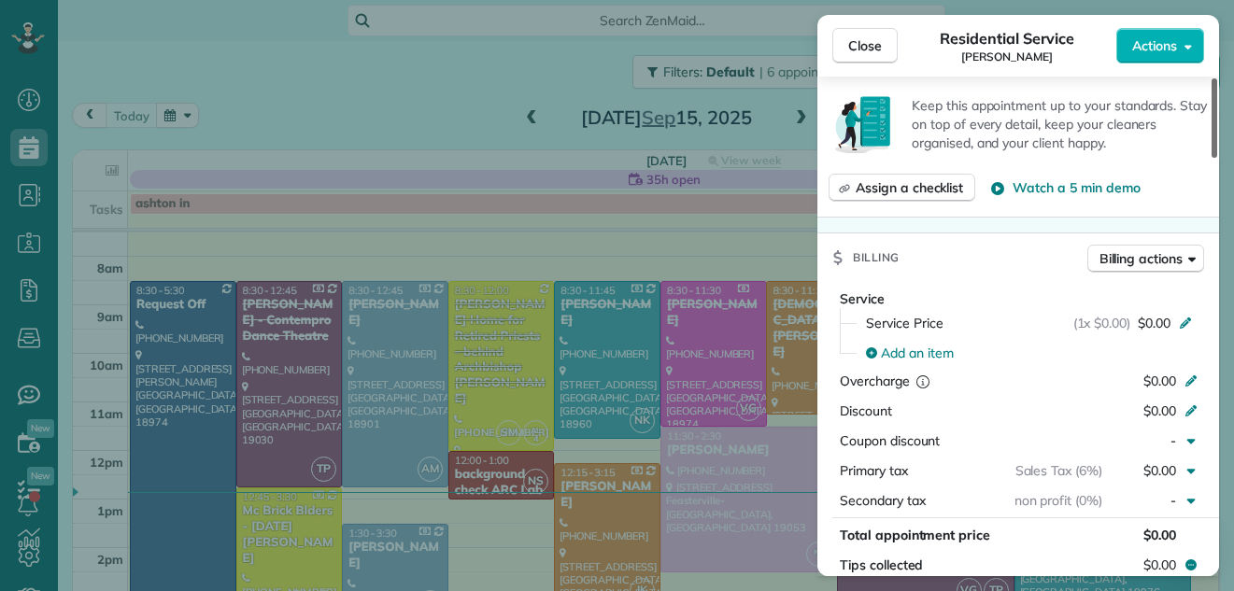
drag, startPoint x: 1212, startPoint y: 135, endPoint x: 1235, endPoint y: 252, distance: 119.1
click at [1217, 158] on div at bounding box center [1215, 117] width 6 height 79
click at [1143, 314] on span "$0.00" at bounding box center [1154, 323] width 33 height 19
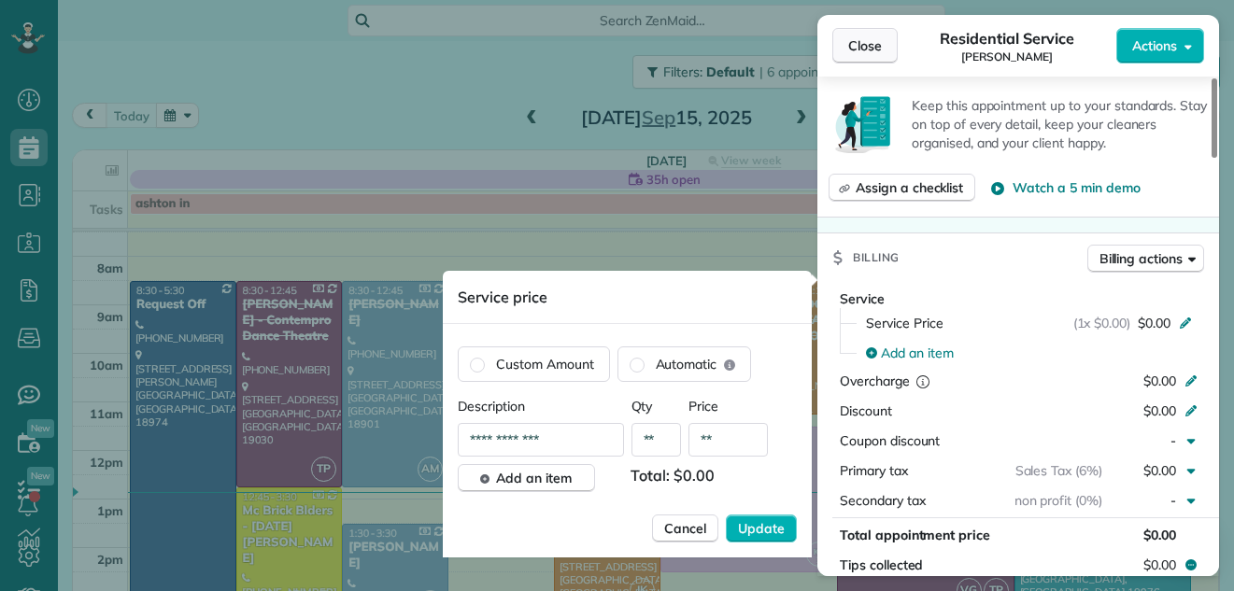
click at [853, 35] on button "Close" at bounding box center [864, 45] width 65 height 35
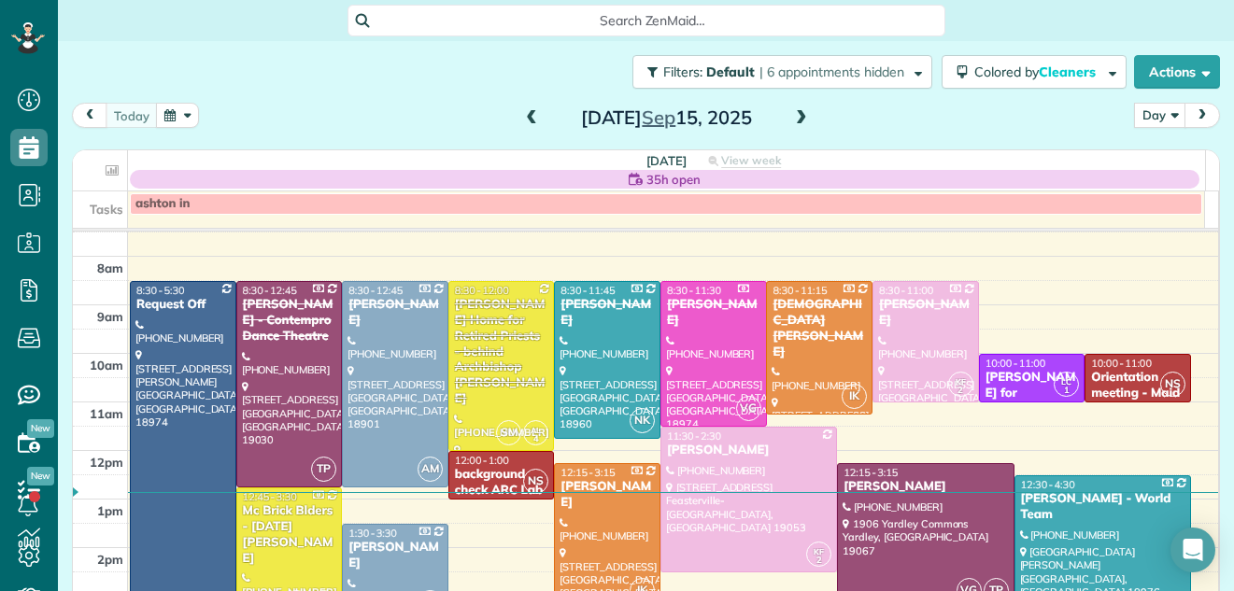
click at [866, 504] on div at bounding box center [925, 536] width 175 height 144
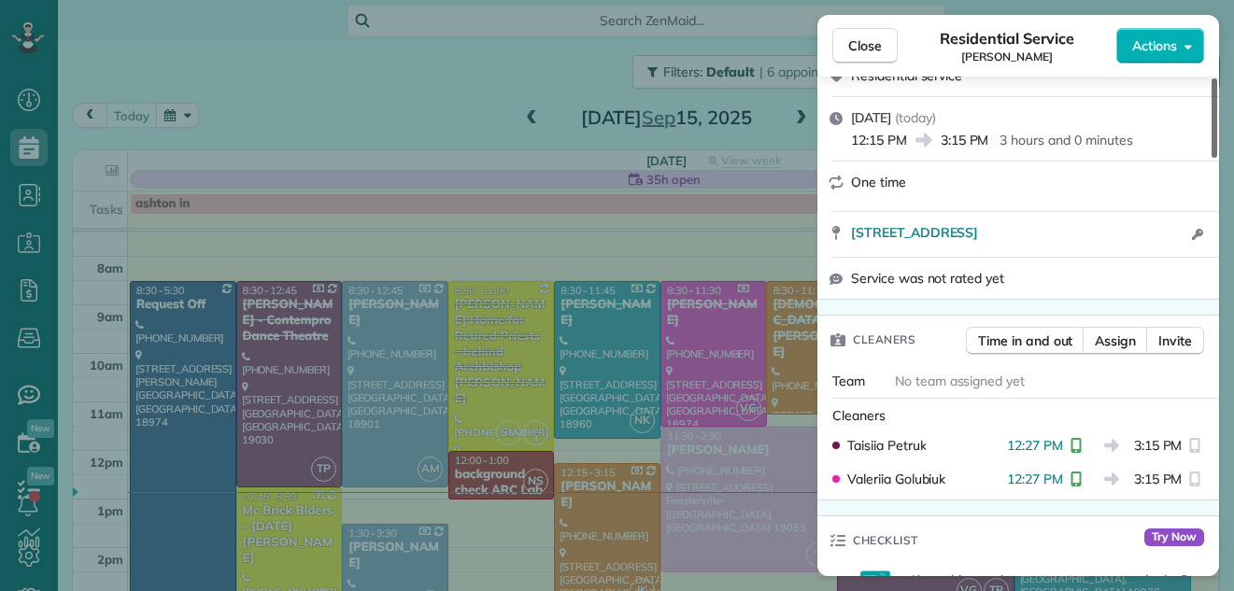
scroll to position [281, 0]
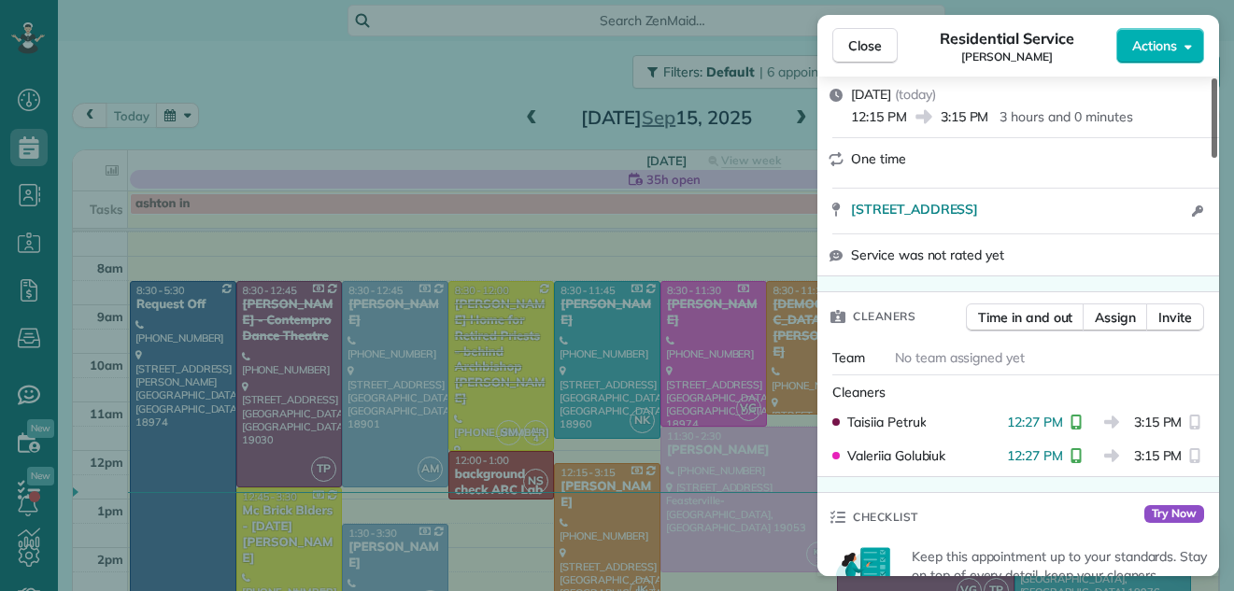
drag, startPoint x: 1213, startPoint y: 108, endPoint x: 1208, endPoint y: 153, distance: 45.2
click at [1212, 153] on div at bounding box center [1215, 117] width 6 height 79
click at [874, 47] on span "Close" at bounding box center [865, 45] width 34 height 19
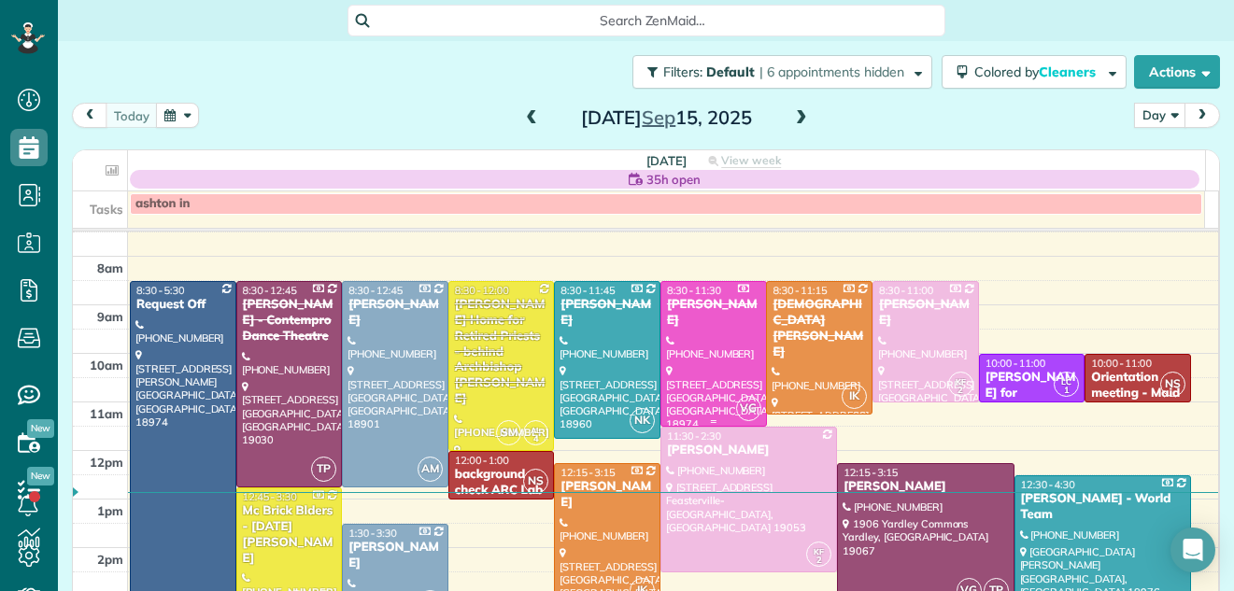
click at [668, 346] on div at bounding box center [713, 354] width 105 height 144
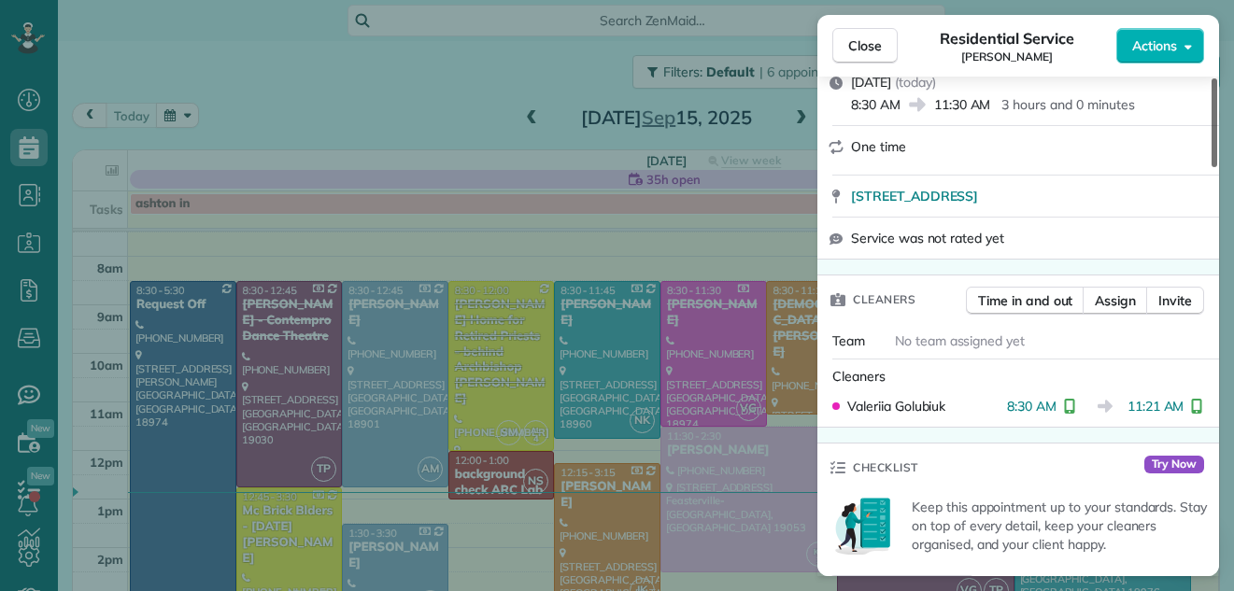
scroll to position [312, 0]
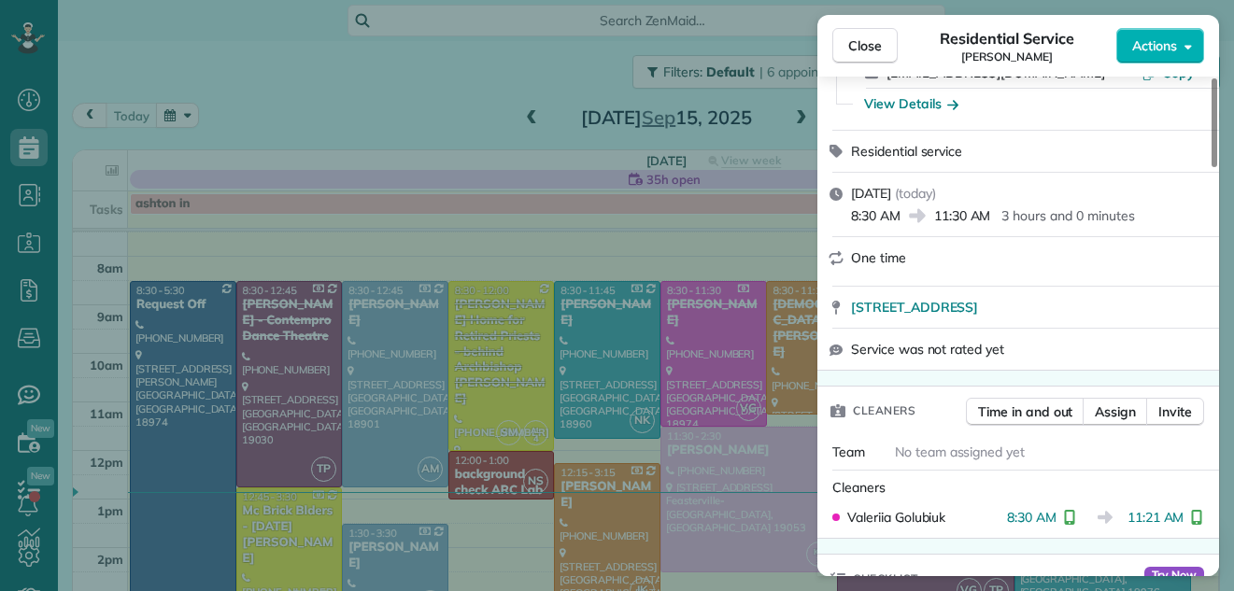
drag, startPoint x: 1213, startPoint y: 149, endPoint x: 1205, endPoint y: 158, distance: 12.6
click at [1212, 158] on div at bounding box center [1215, 122] width 6 height 89
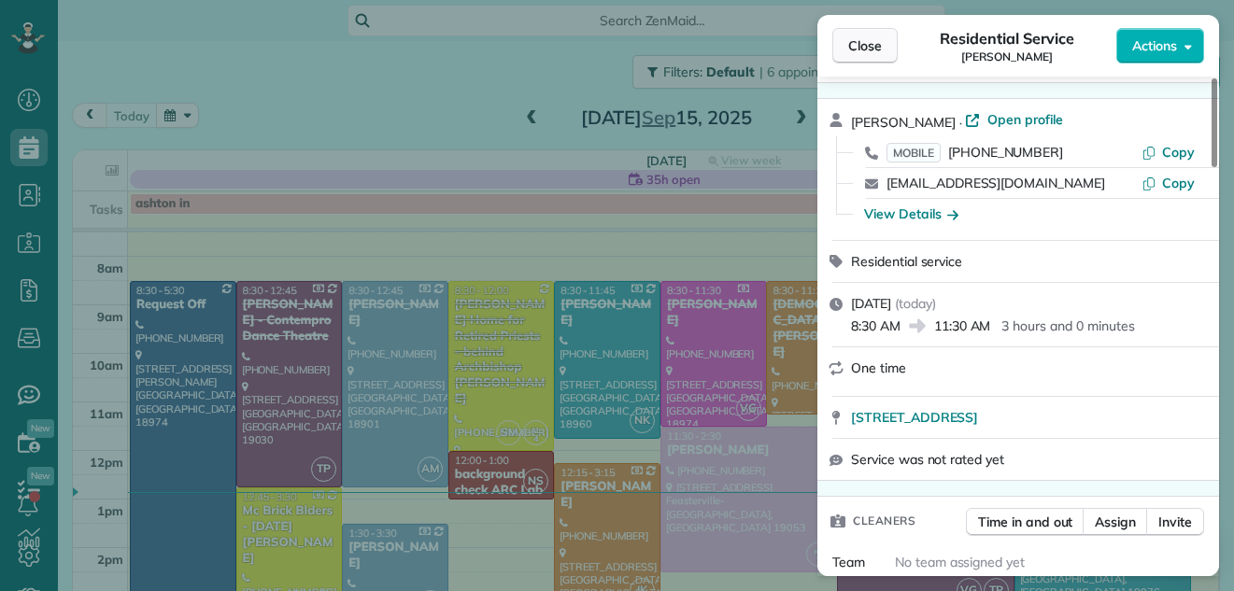
click at [864, 40] on span "Close" at bounding box center [865, 45] width 34 height 19
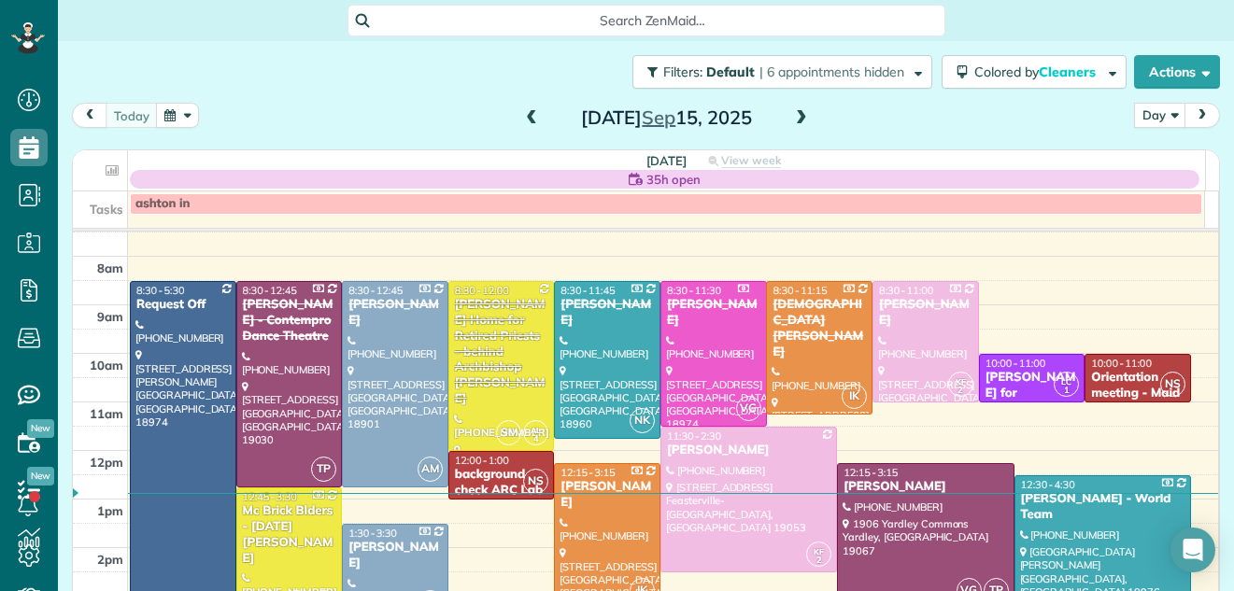
click at [859, 530] on div at bounding box center [925, 536] width 175 height 144
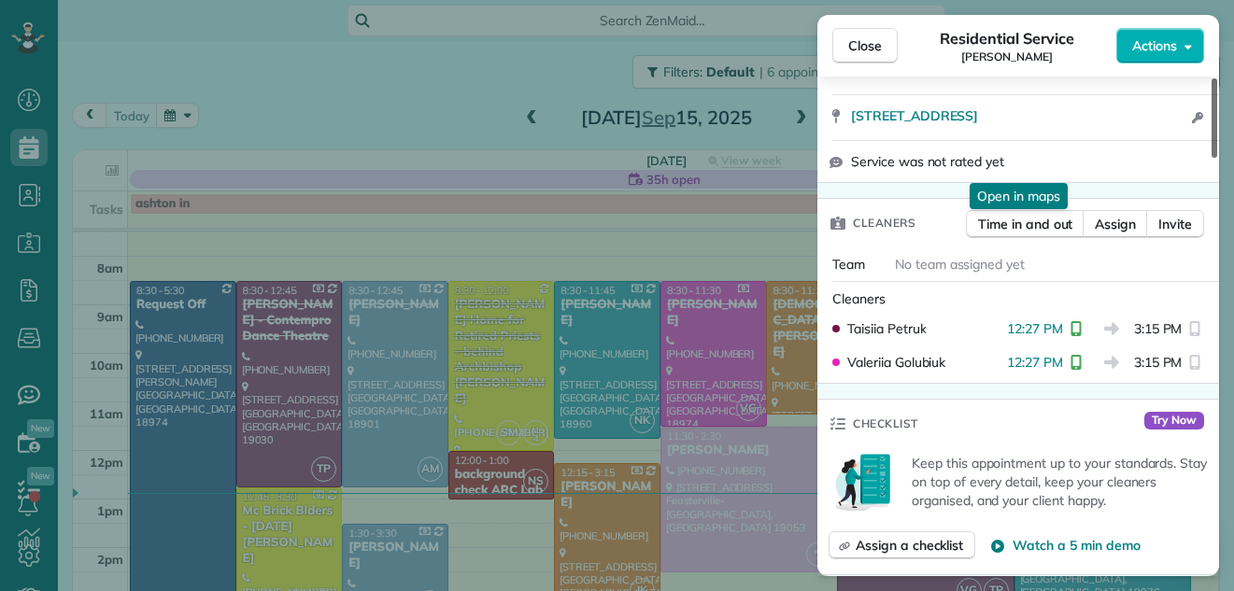
scroll to position [404, 0]
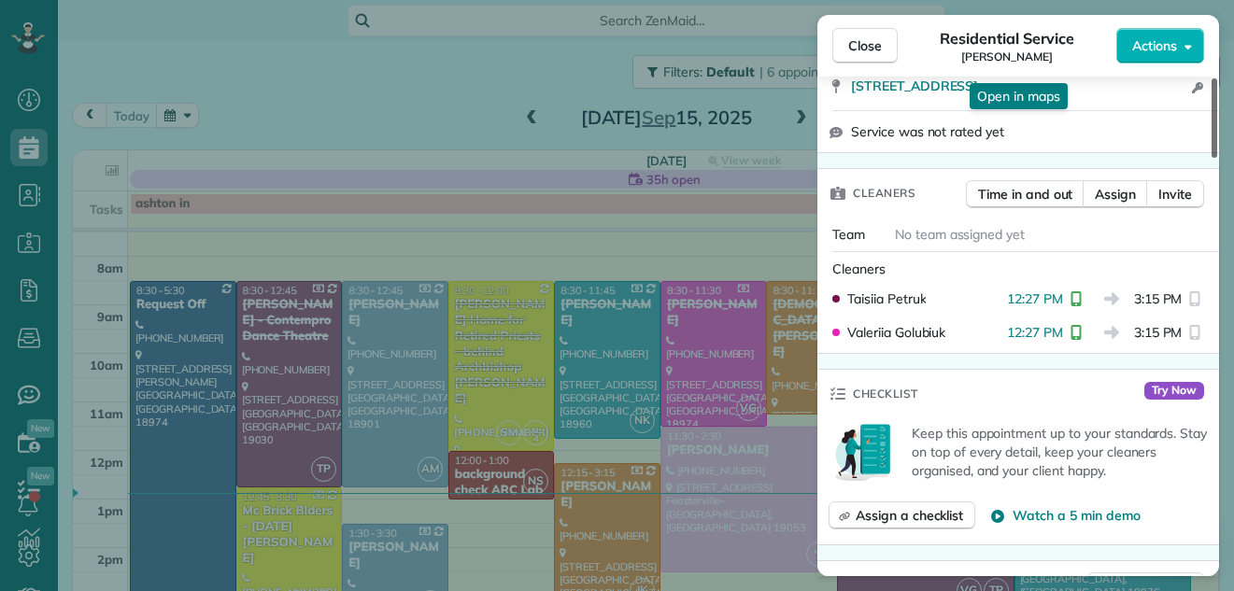
drag, startPoint x: 1213, startPoint y: 138, endPoint x: 1208, endPoint y: 203, distance: 64.6
click at [1212, 158] on div at bounding box center [1215, 117] width 6 height 79
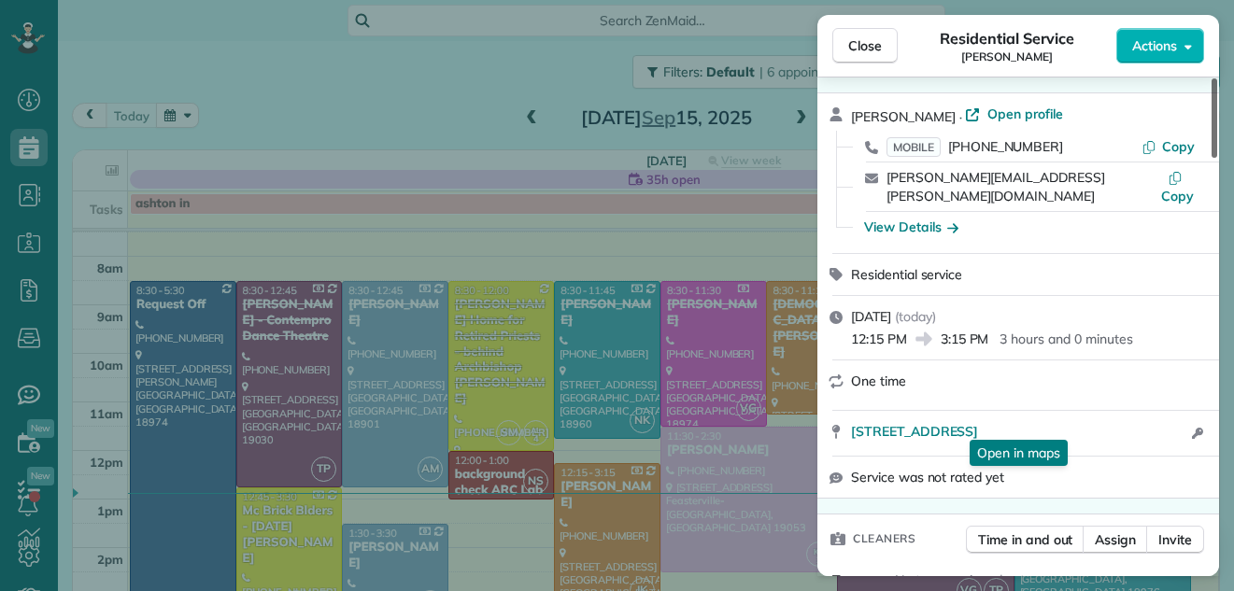
scroll to position [0, 0]
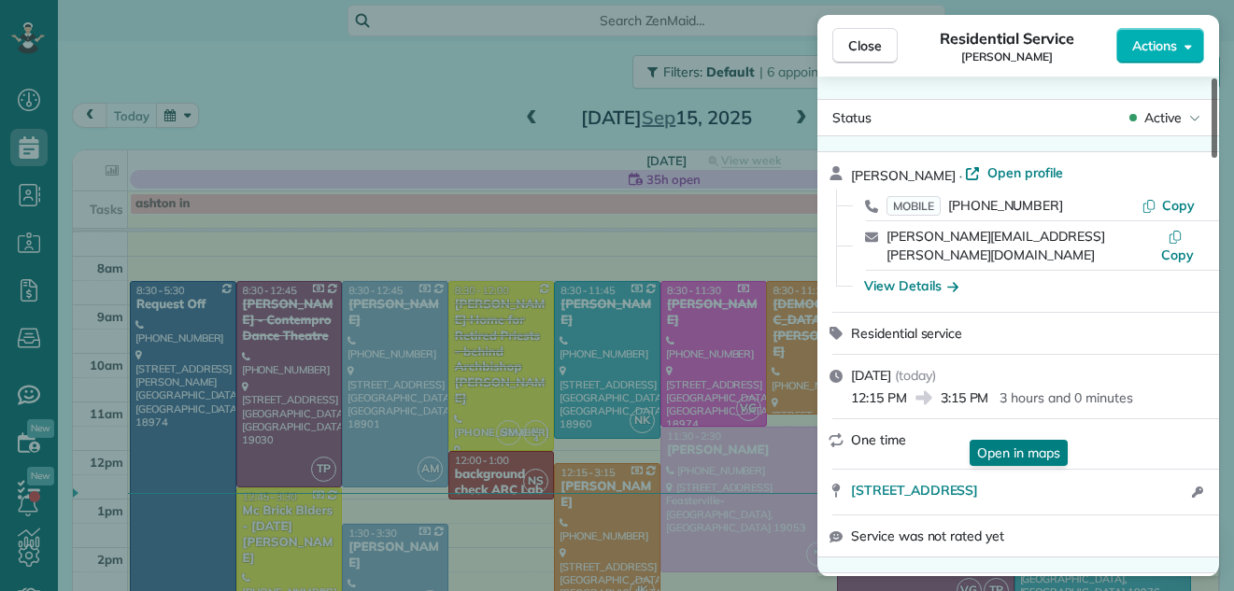
drag, startPoint x: 1212, startPoint y: 164, endPoint x: 1217, endPoint y: 61, distance: 103.8
click at [1217, 78] on div at bounding box center [1215, 117] width 6 height 79
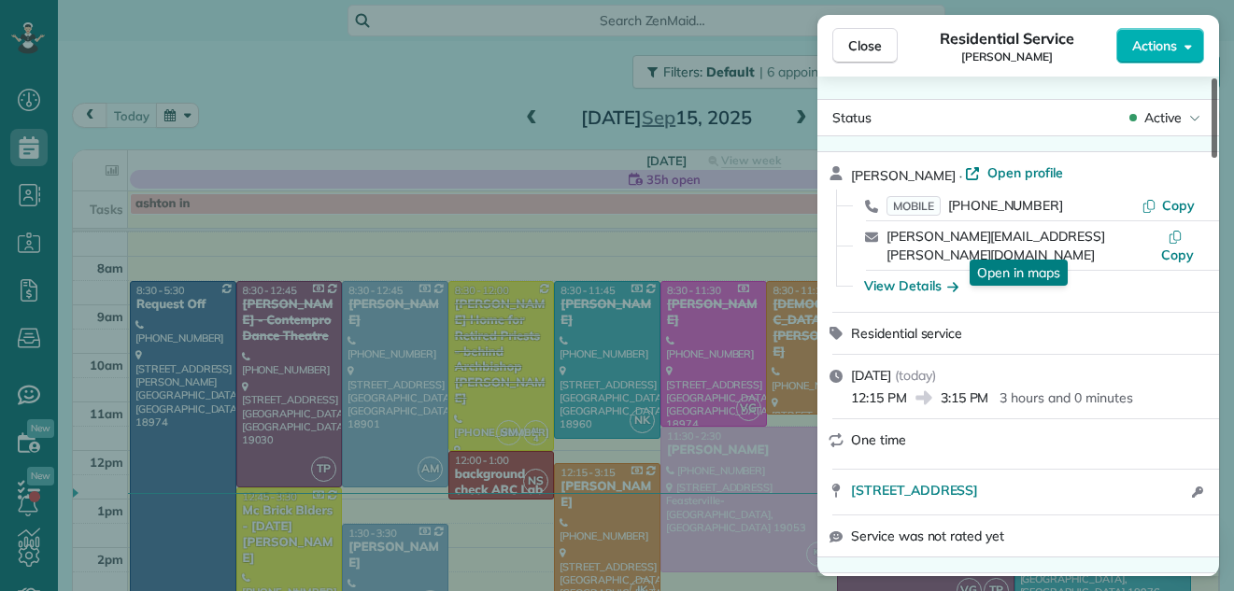
drag, startPoint x: 1214, startPoint y: 100, endPoint x: 1212, endPoint y: 65, distance: 34.7
click at [1212, 78] on div at bounding box center [1215, 117] width 6 height 79
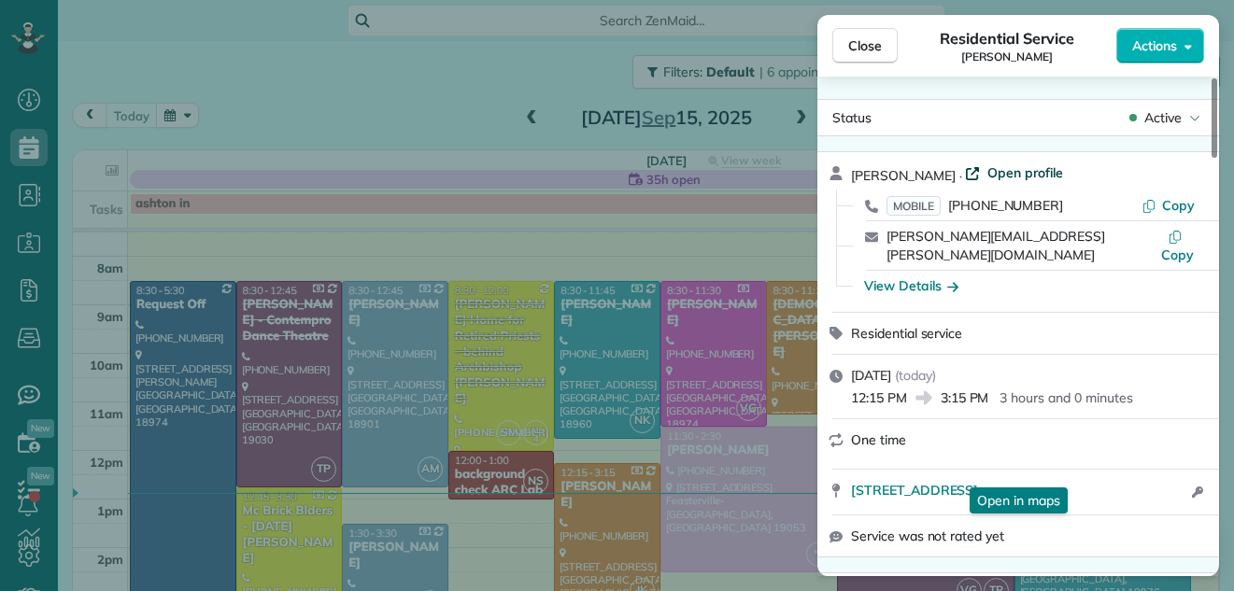
click at [1023, 171] on span "Open profile" at bounding box center [1025, 172] width 76 height 19
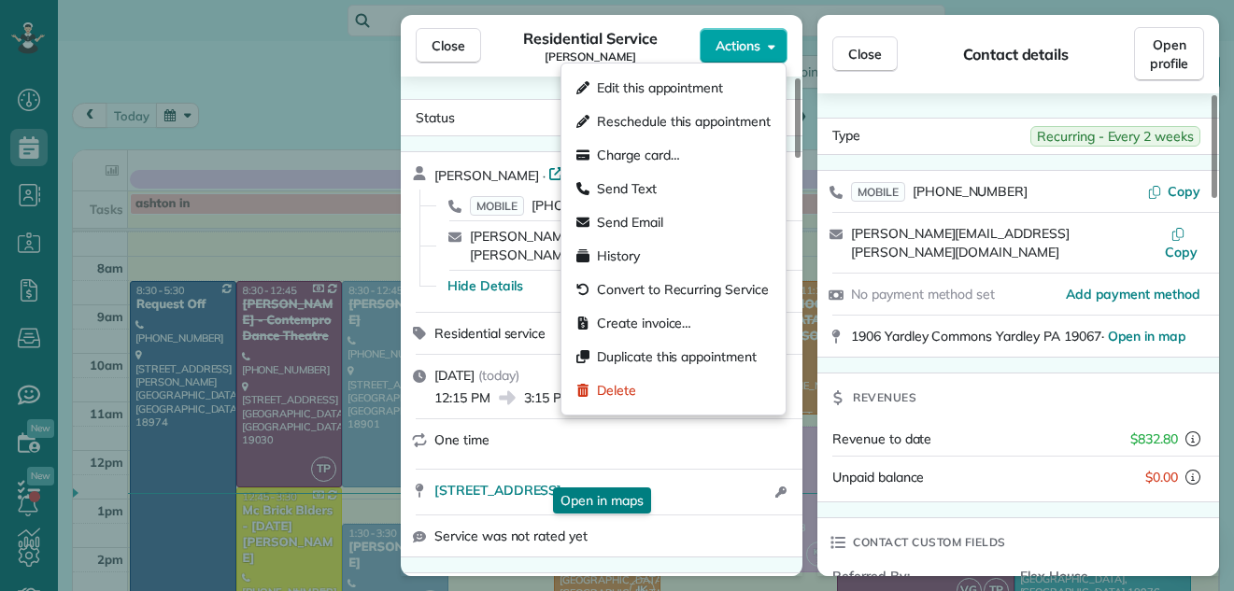
click at [745, 43] on span "Actions" at bounding box center [738, 45] width 45 height 19
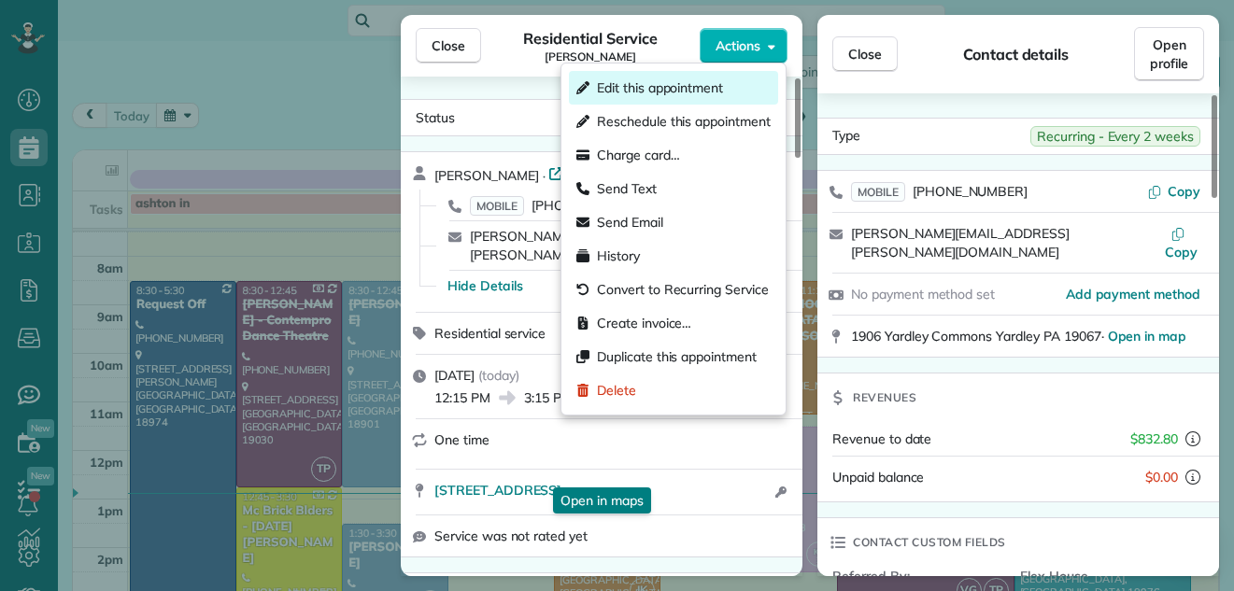
click at [705, 86] on span "Edit this appointment" at bounding box center [660, 87] width 126 height 19
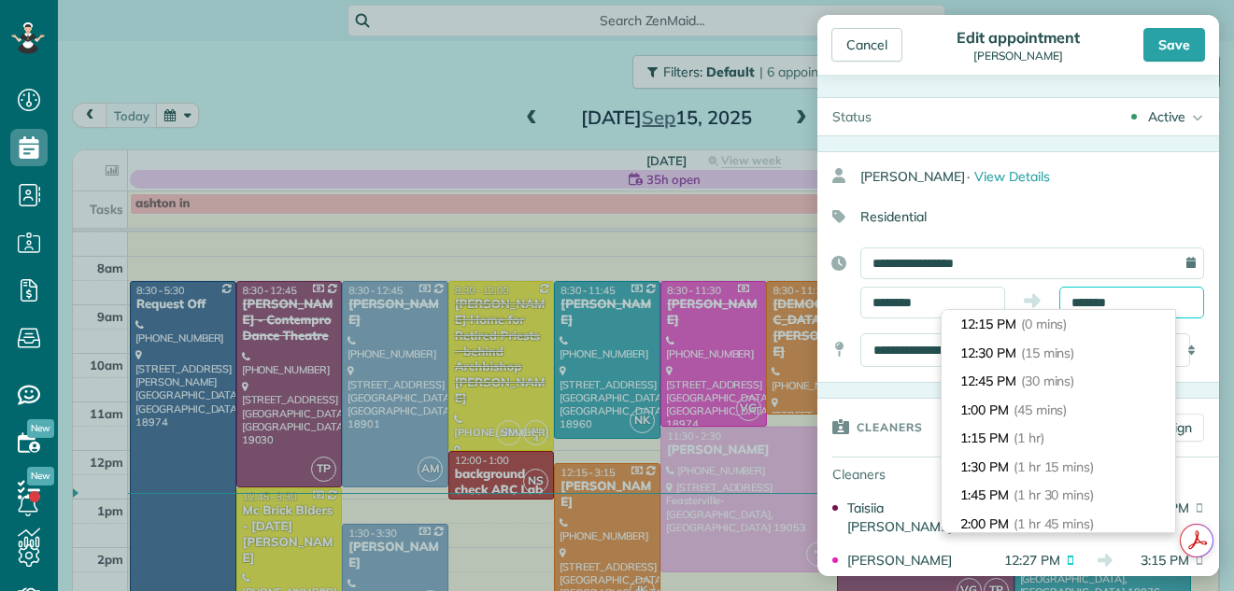
click at [1090, 300] on input "*******" at bounding box center [1131, 303] width 145 height 32
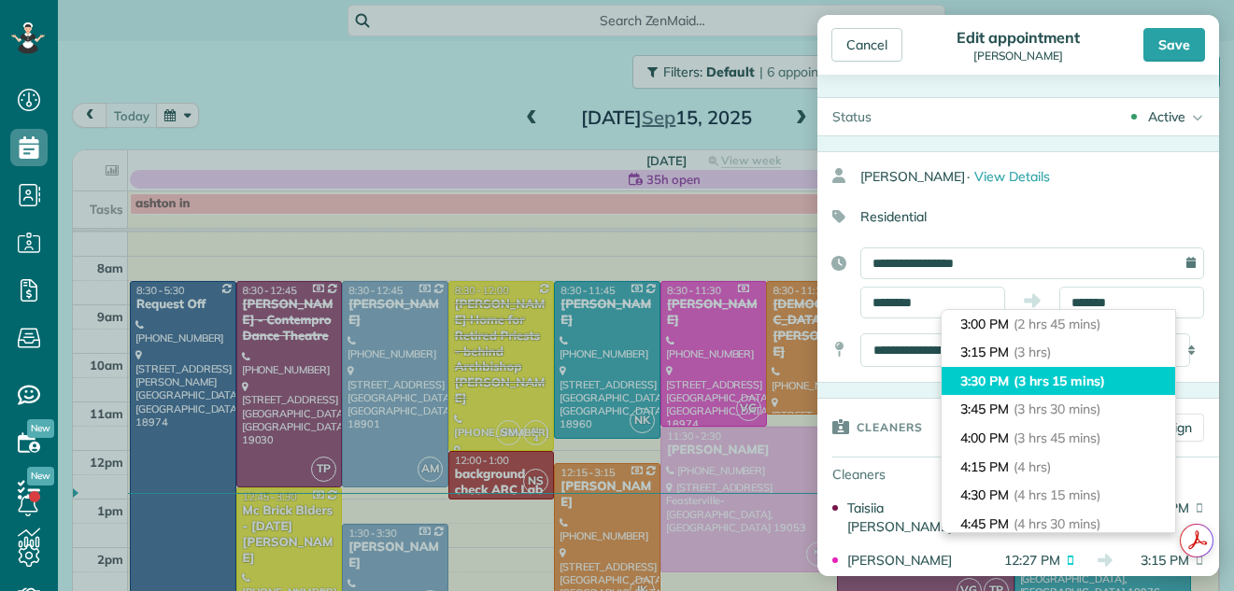
type input "*******"
click at [1078, 370] on li "3:30 PM (3 hrs 15 mins)" at bounding box center [1059, 381] width 234 height 29
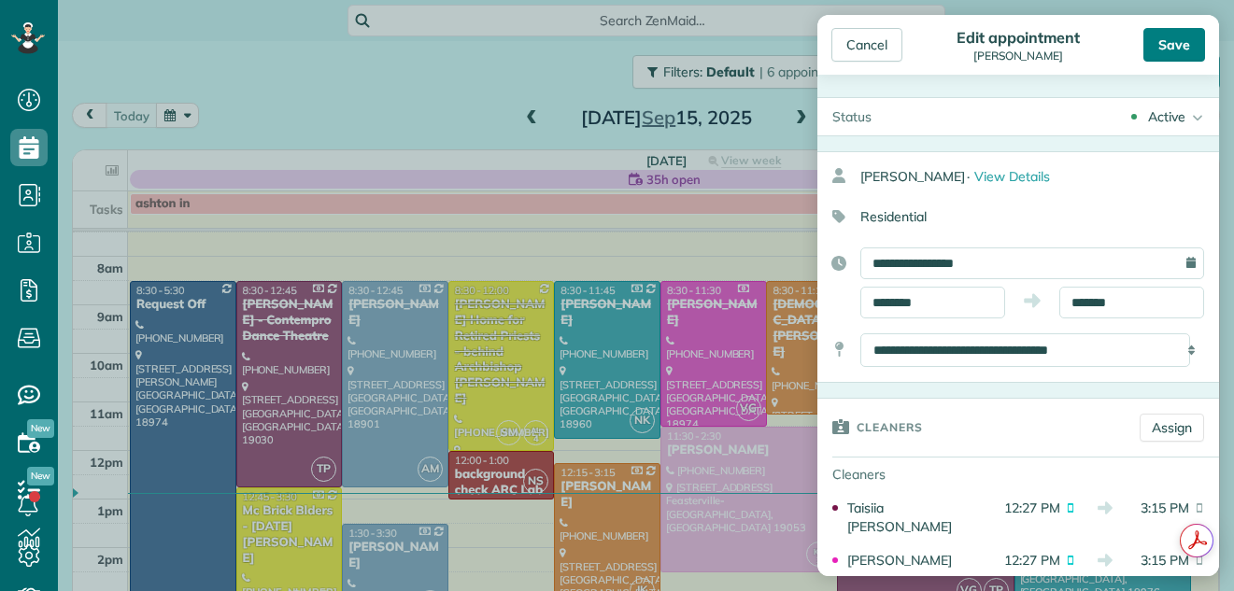
click at [1165, 39] on div "Save" at bounding box center [1174, 45] width 62 height 34
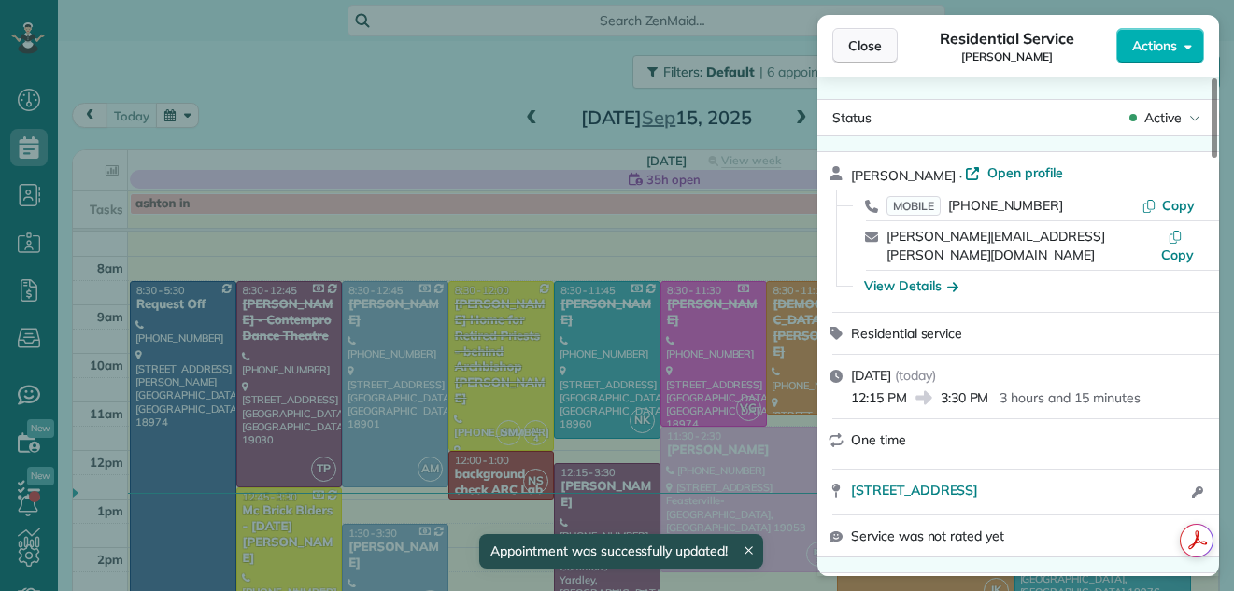
click at [854, 41] on span "Close" at bounding box center [865, 45] width 34 height 19
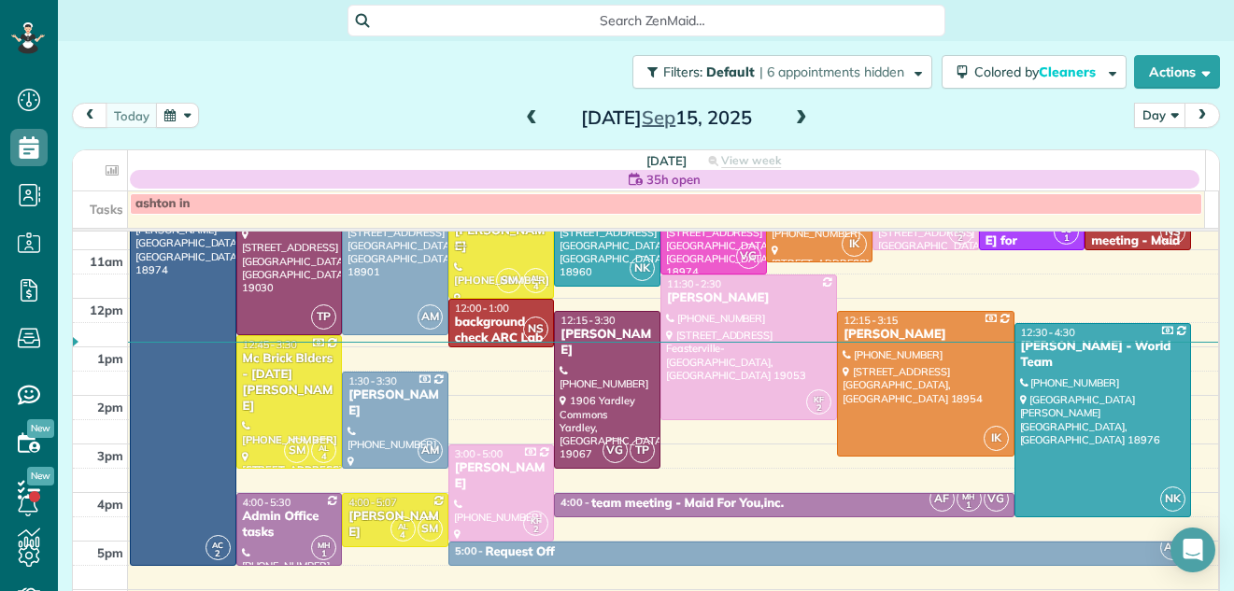
scroll to position [232, 0]
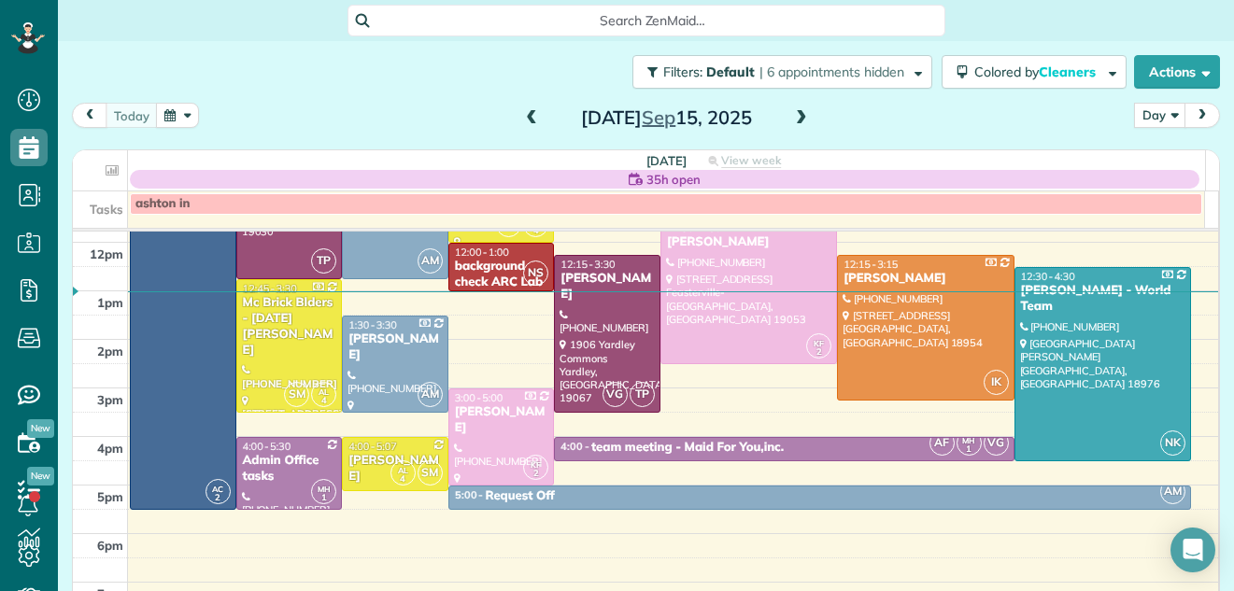
drag, startPoint x: 1091, startPoint y: 116, endPoint x: 1245, endPoint y: 356, distance: 285.3
click at [1233, 356] on html "Dashboard Scheduling Calendar View List View Dispatch View - Weekly scheduling …" at bounding box center [617, 295] width 1234 height 591
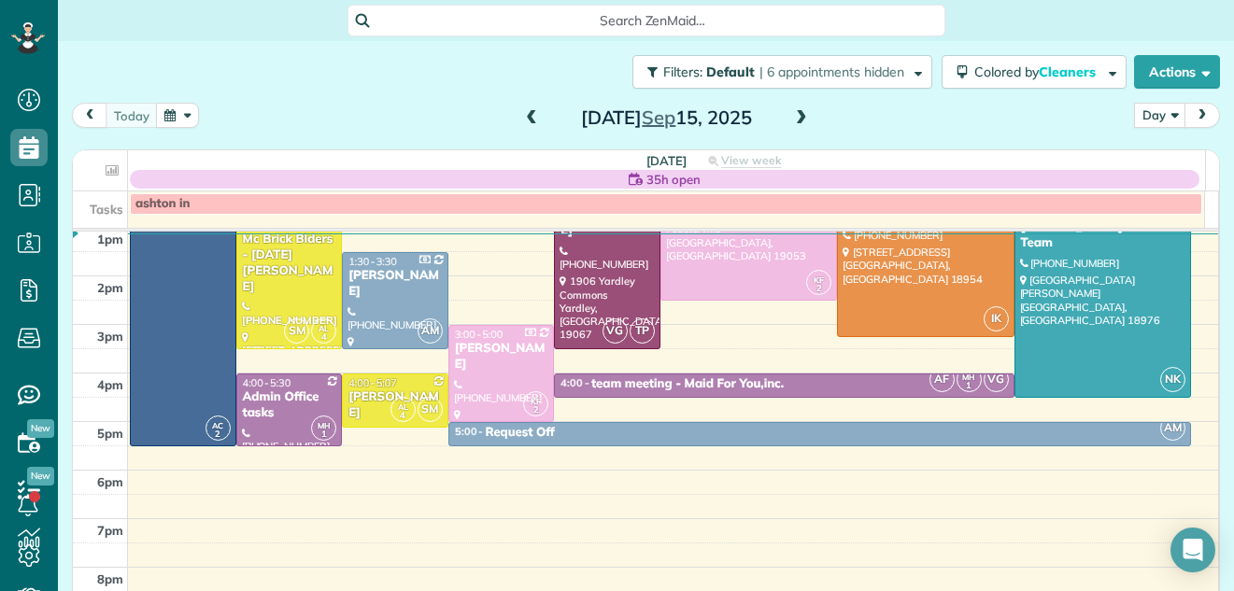
scroll to position [0, 0]
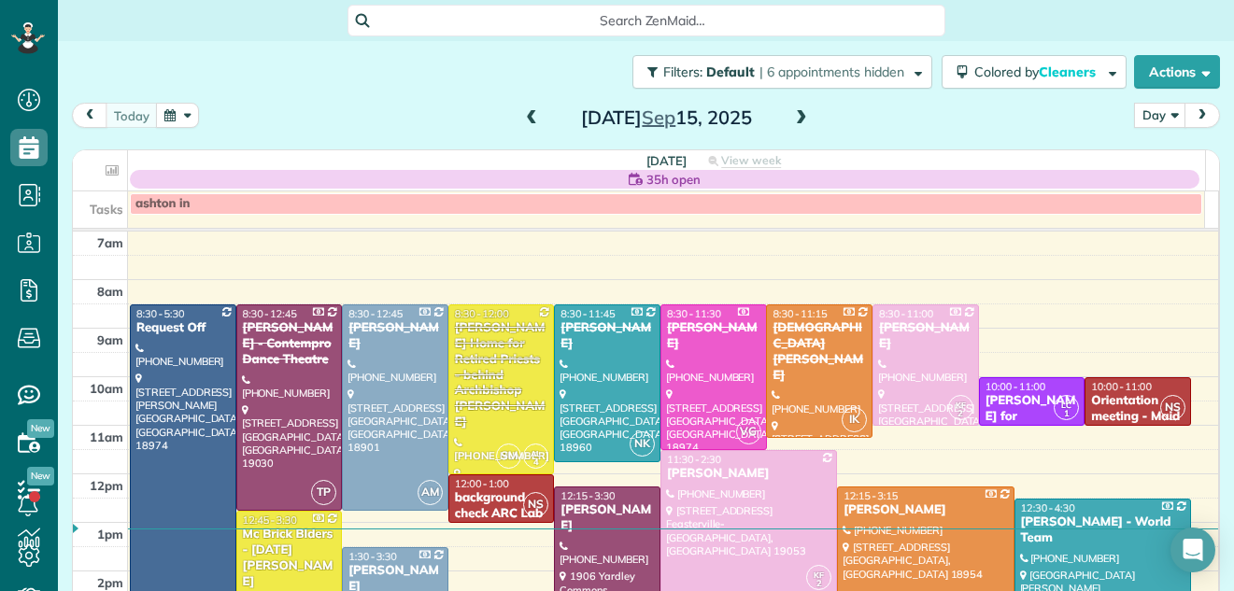
click at [791, 115] on span at bounding box center [801, 118] width 21 height 17
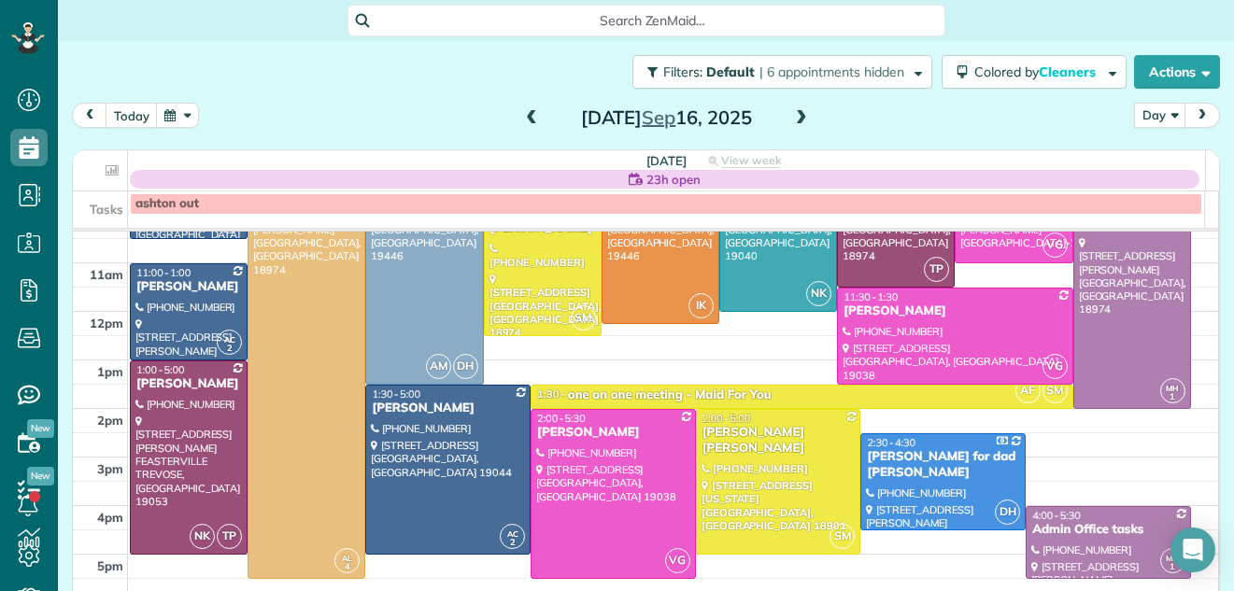
scroll to position [160, 0]
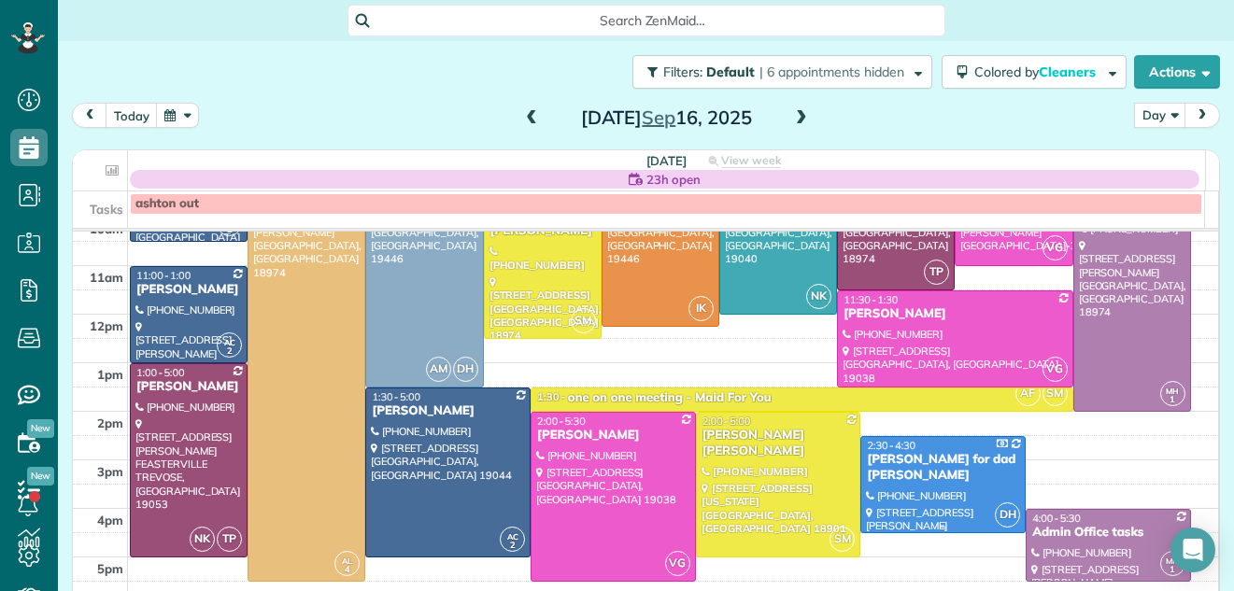
click at [880, 477] on div "Sandra Chauncey for dad Henry" at bounding box center [943, 468] width 154 height 32
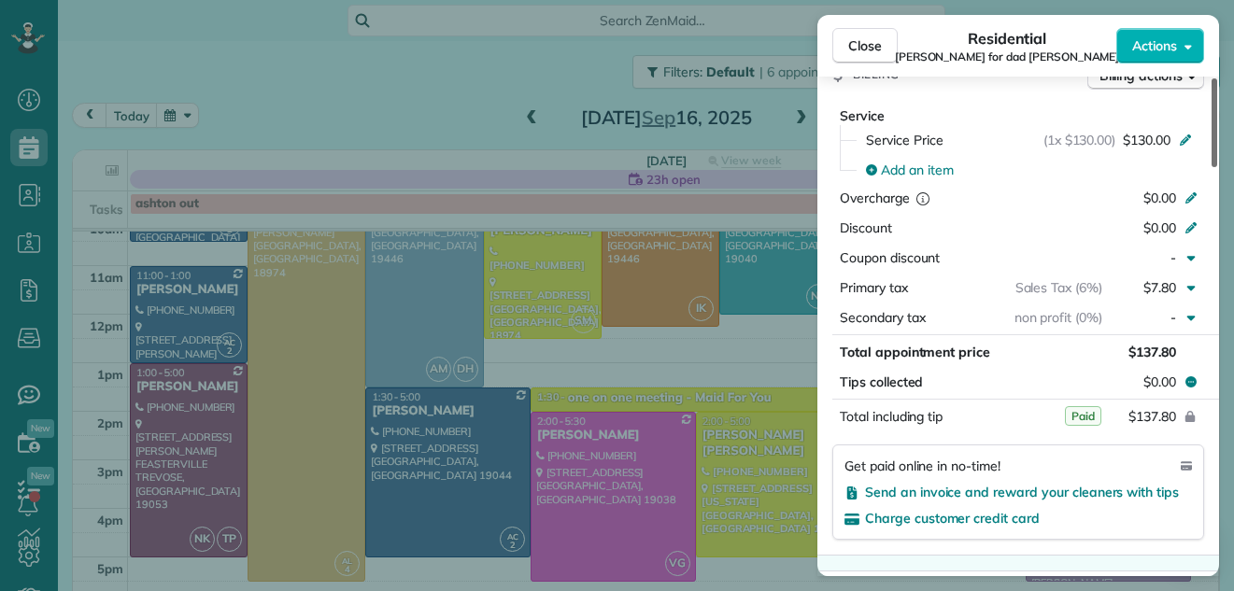
scroll to position [995, 0]
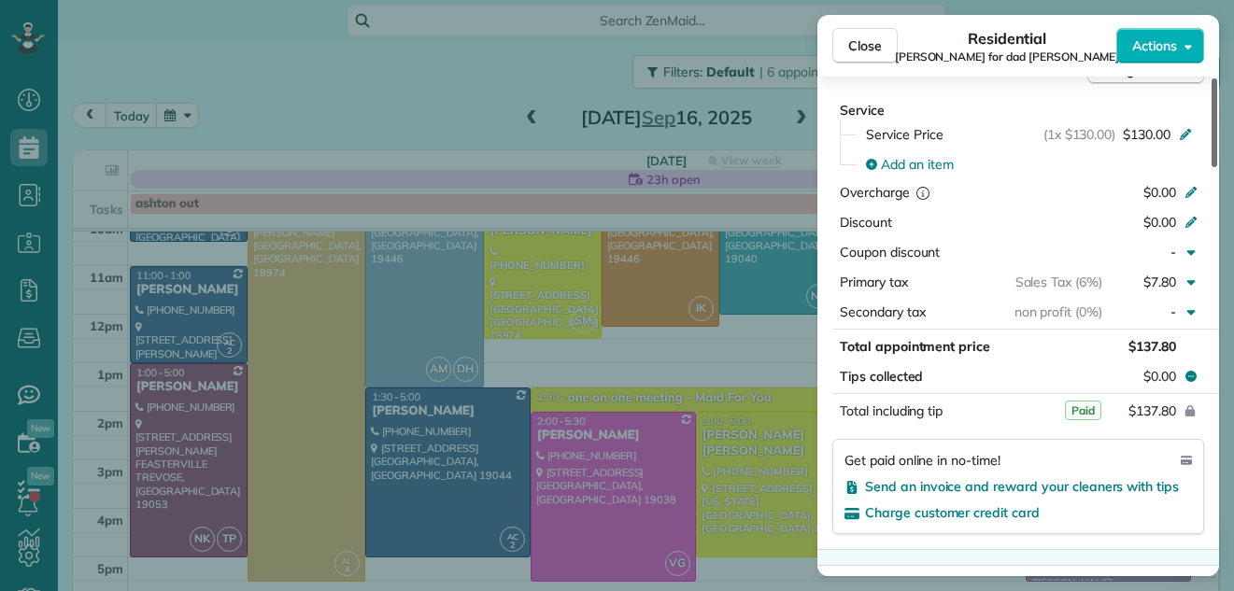
drag, startPoint x: 1213, startPoint y: 116, endPoint x: 1197, endPoint y: 293, distance: 178.2
click at [1212, 167] on div at bounding box center [1215, 122] width 6 height 89
click at [874, 39] on span "Close" at bounding box center [865, 45] width 34 height 19
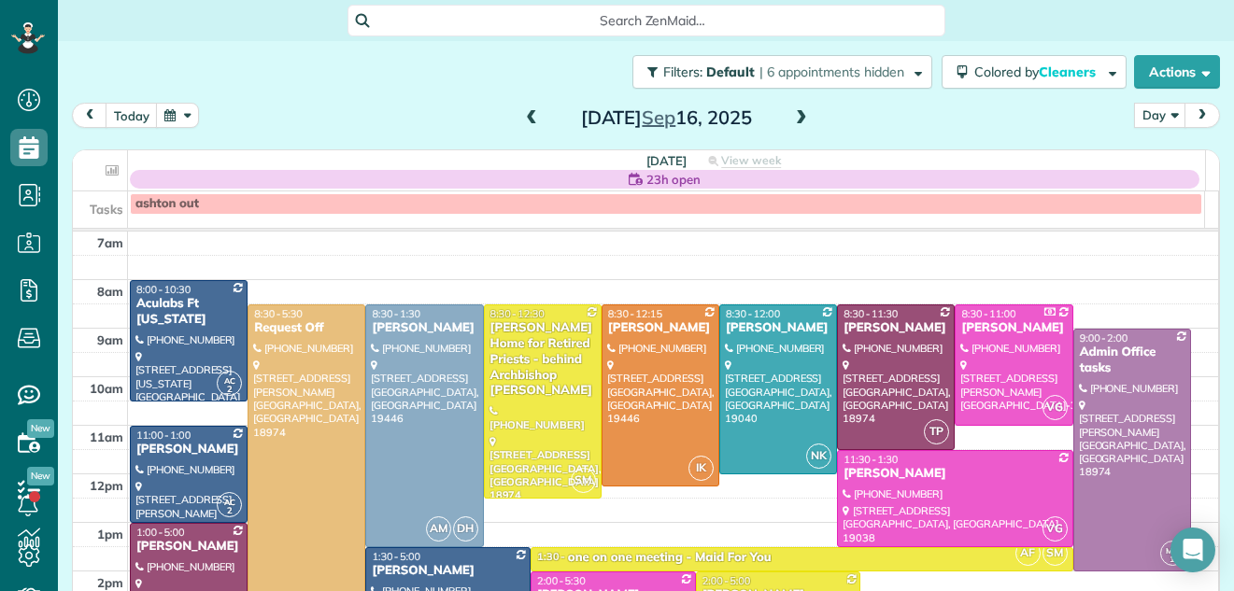
click at [795, 114] on span at bounding box center [801, 118] width 21 height 17
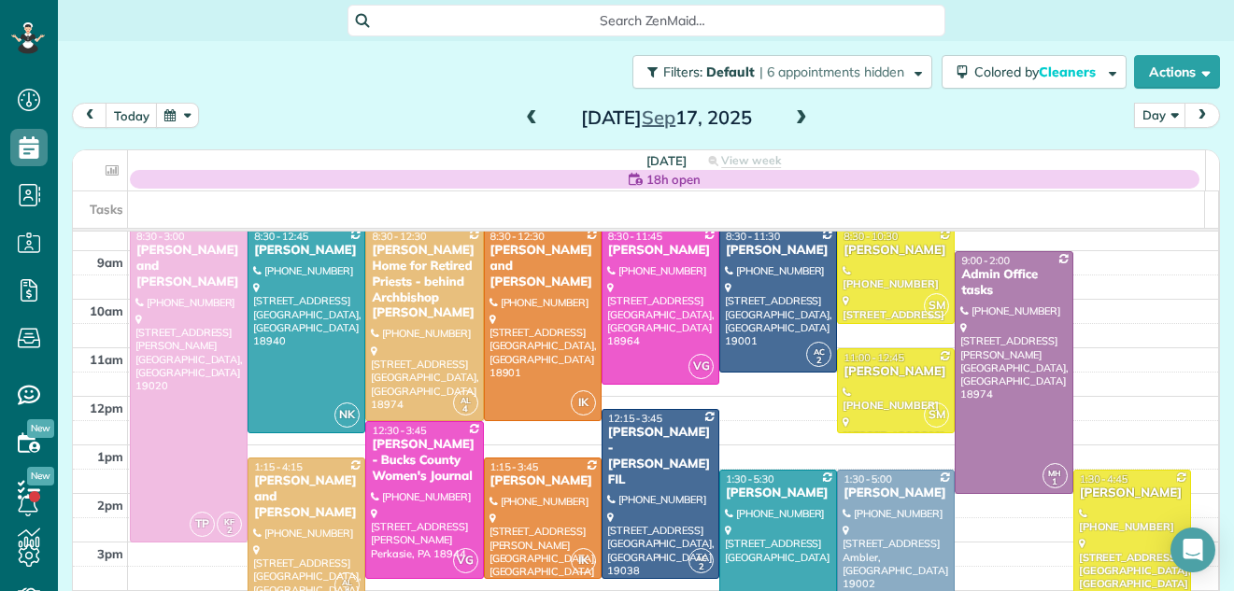
scroll to position [69, 0]
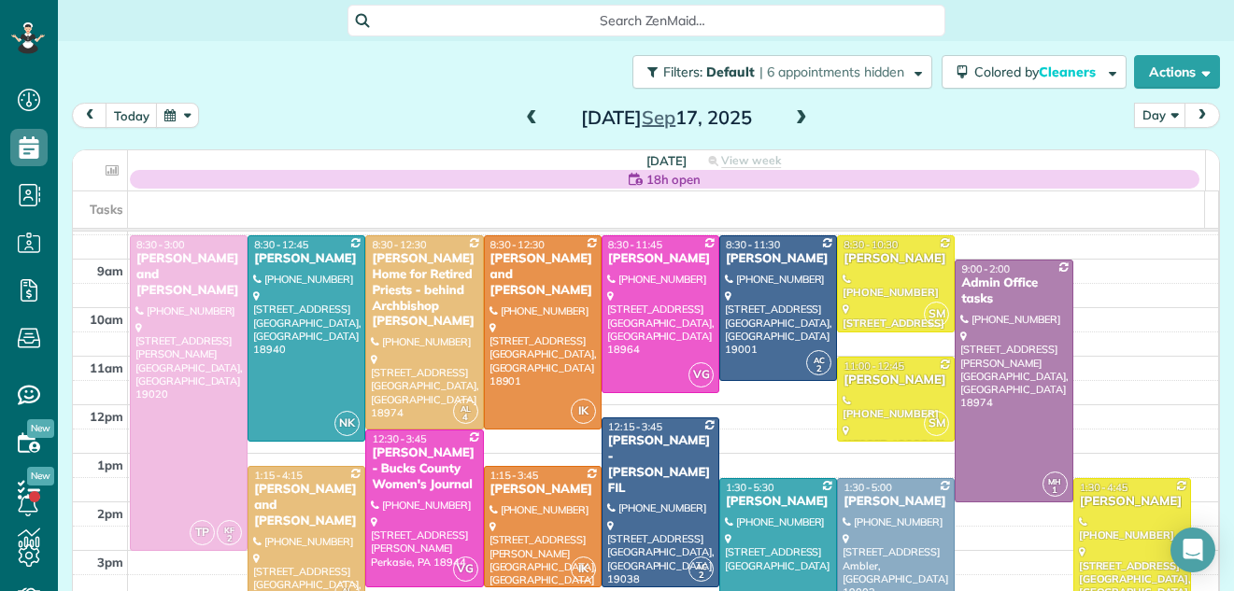
click at [523, 123] on span at bounding box center [531, 118] width 21 height 17
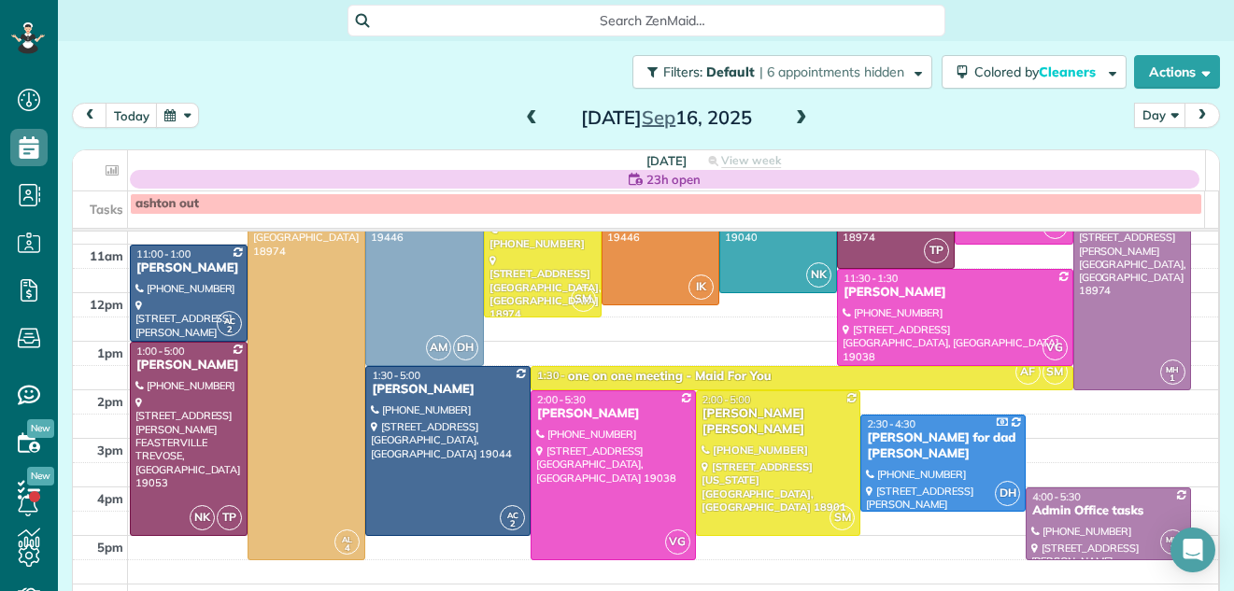
scroll to position [187, 0]
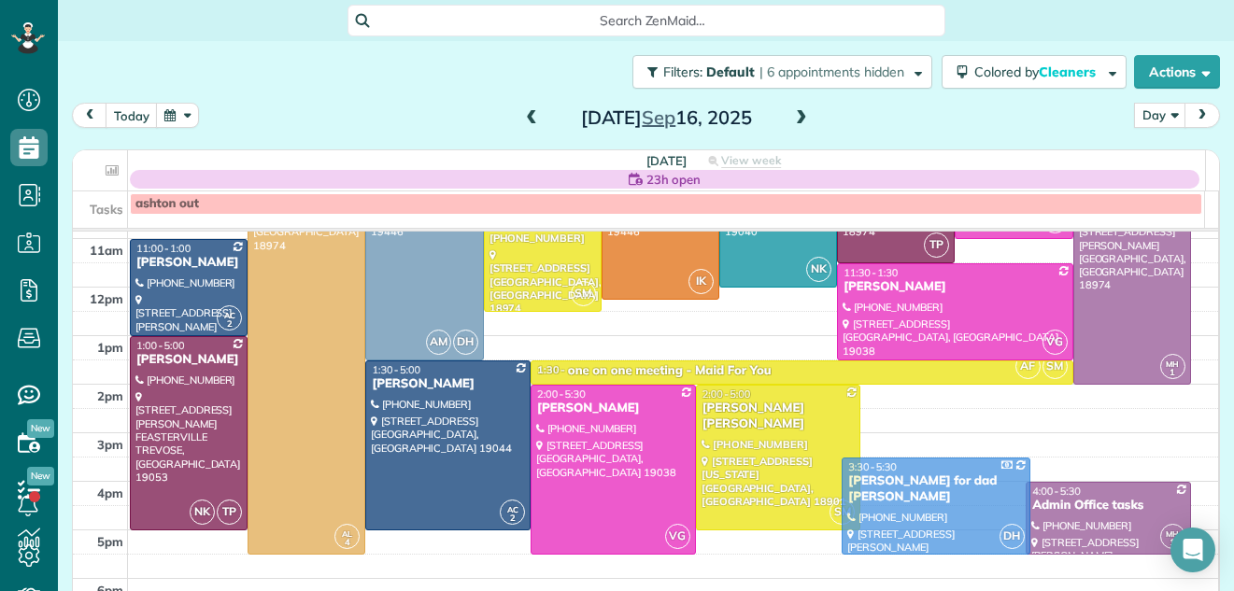
drag, startPoint x: 942, startPoint y: 464, endPoint x: 947, endPoint y: 510, distance: 46.1
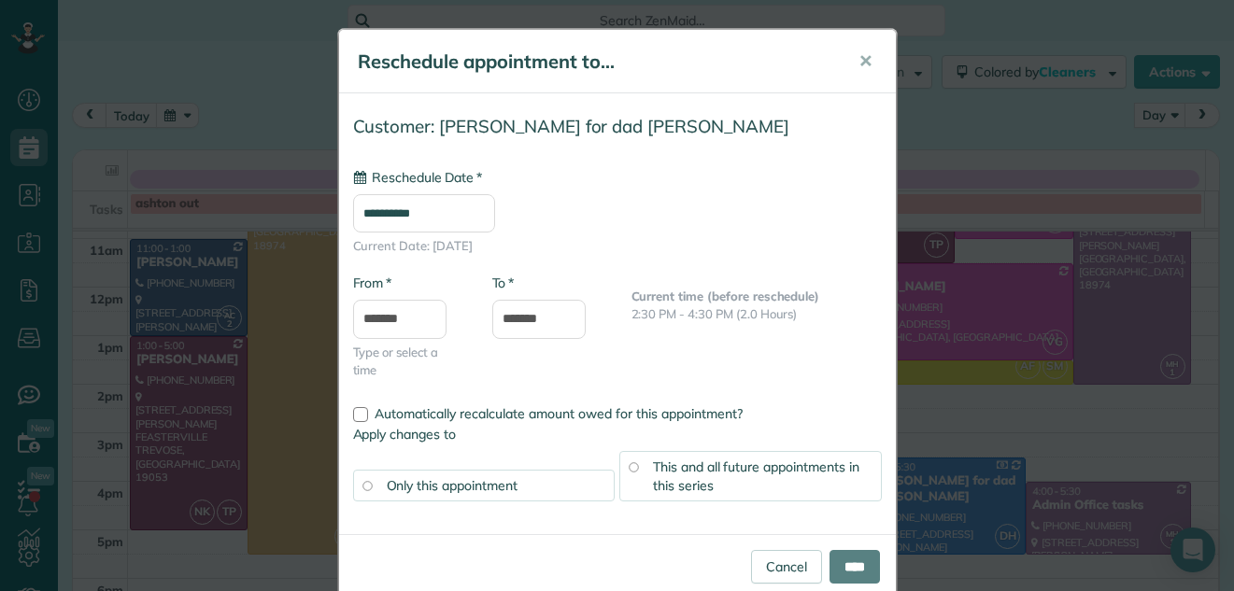
type input "**********"
click at [840, 560] on input "****" at bounding box center [855, 567] width 50 height 34
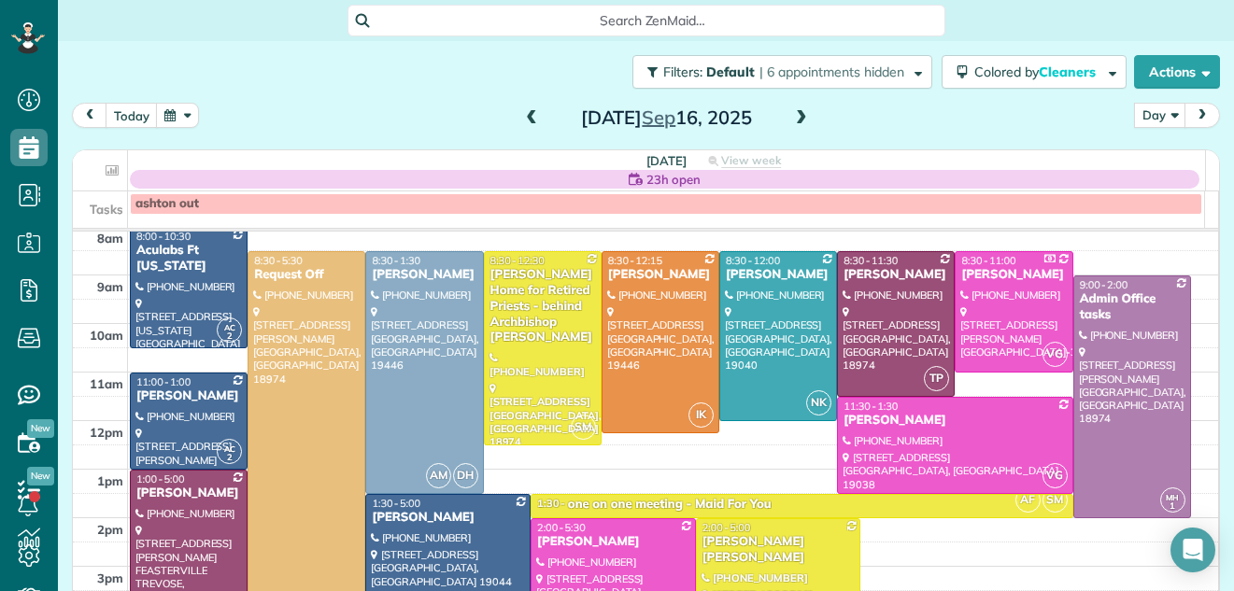
scroll to position [37, 0]
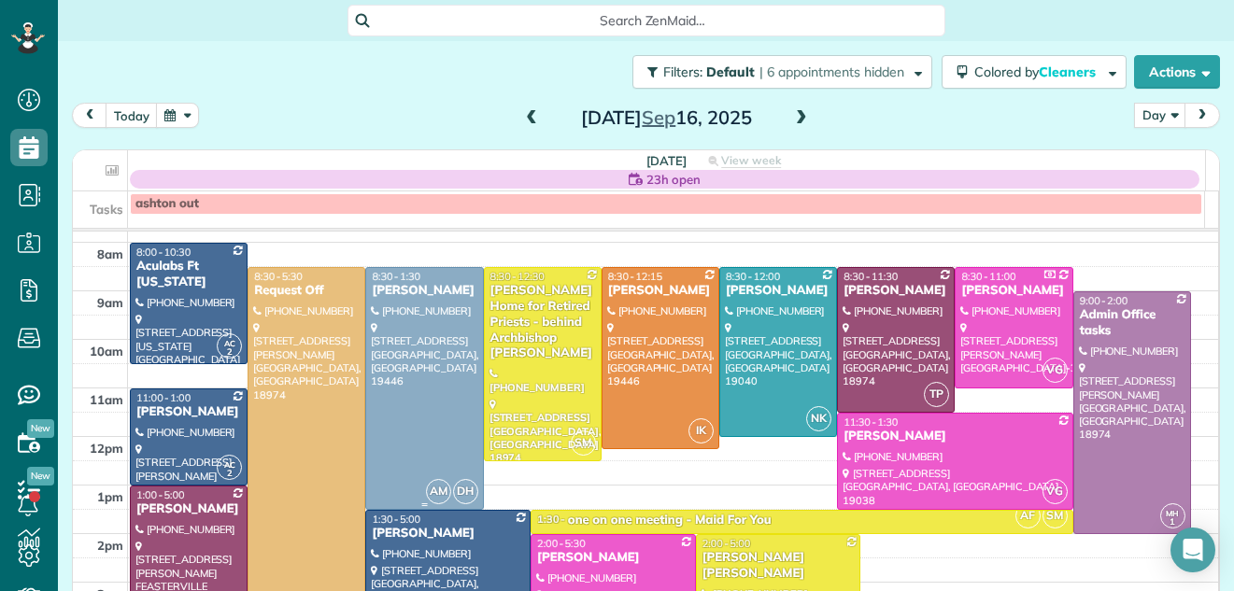
click at [420, 402] on div at bounding box center [424, 388] width 116 height 241
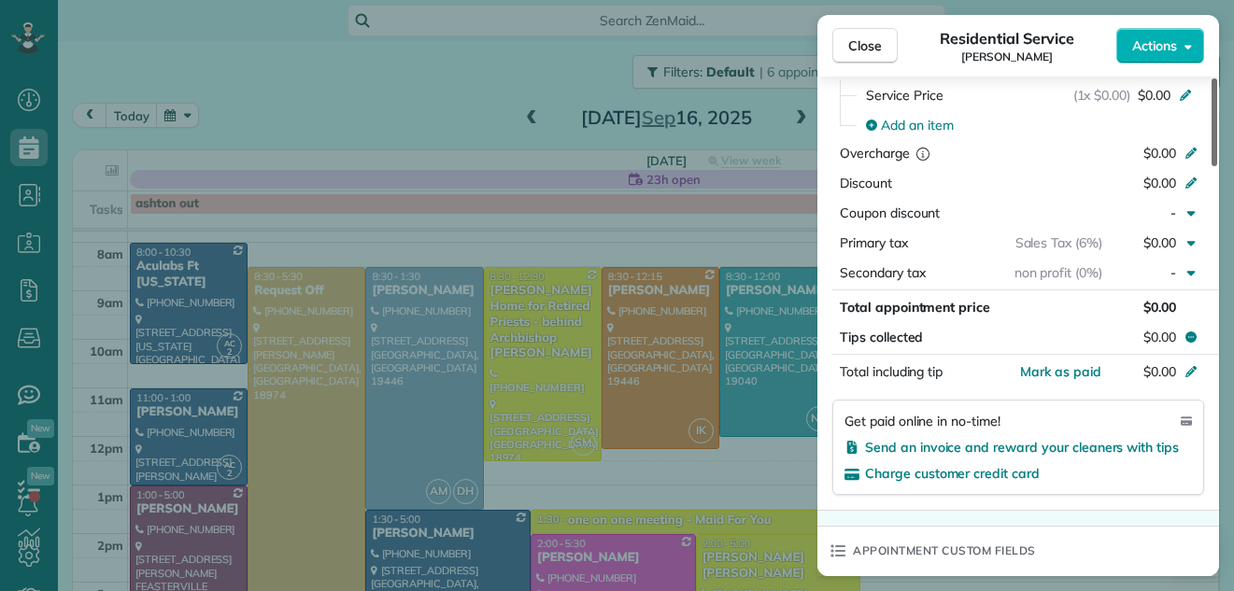
scroll to position [1063, 0]
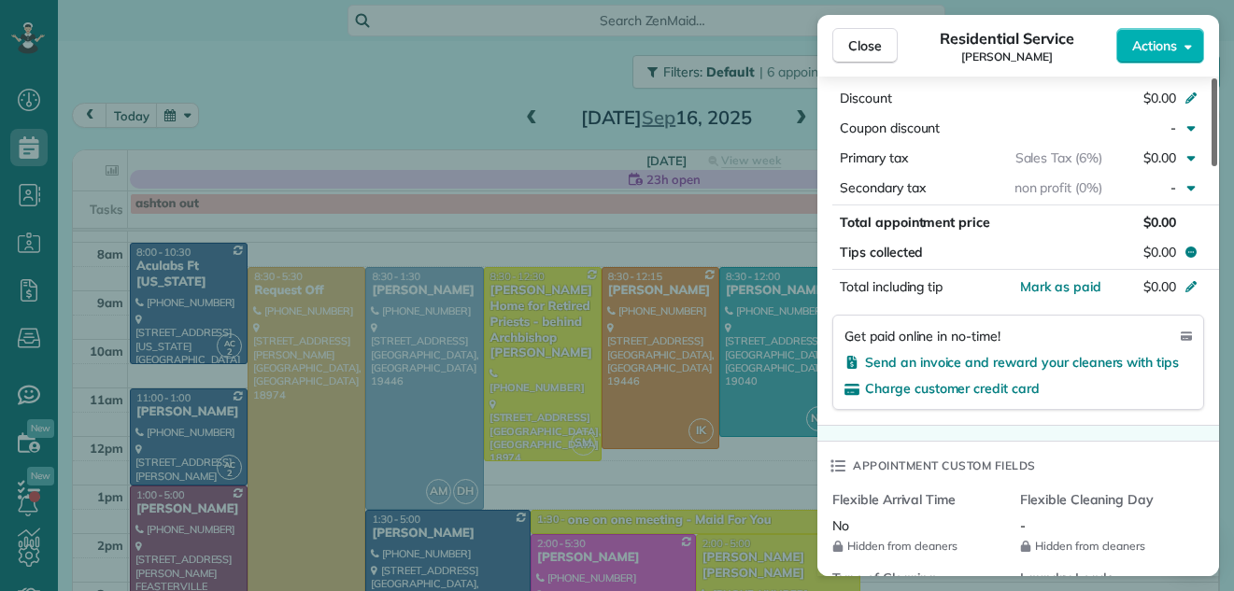
drag, startPoint x: 1213, startPoint y: 135, endPoint x: 1207, endPoint y: 320, distance: 186.0
click at [1212, 166] on div at bounding box center [1215, 122] width 6 height 88
click at [860, 44] on span "Close" at bounding box center [865, 45] width 34 height 19
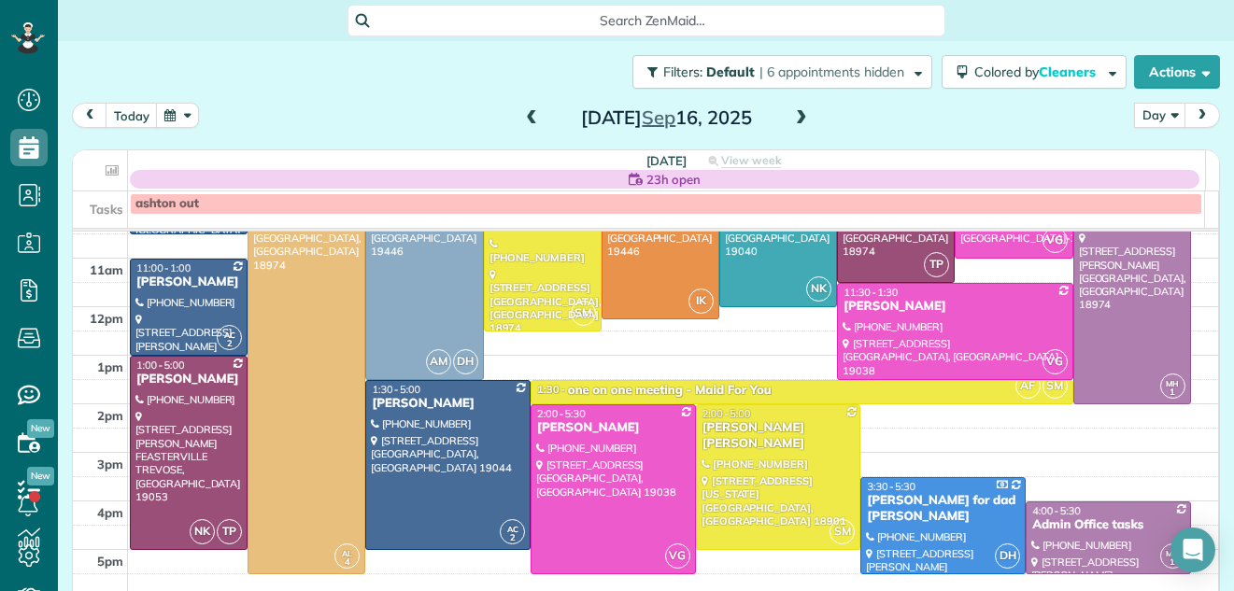
scroll to position [188, 0]
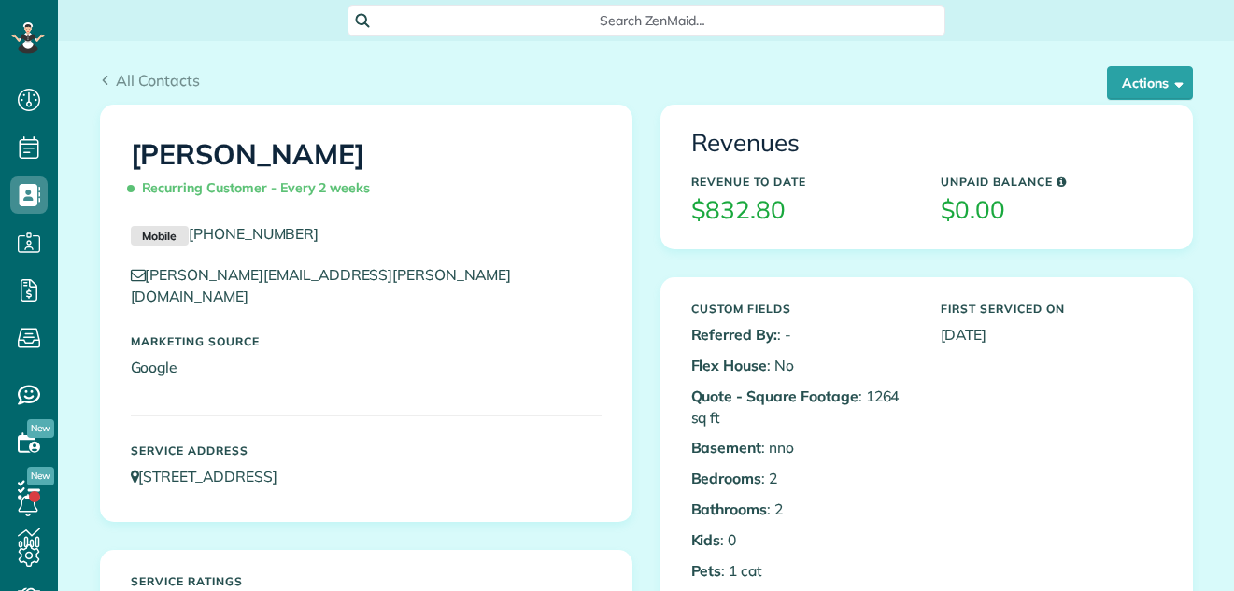
scroll to position [8, 8]
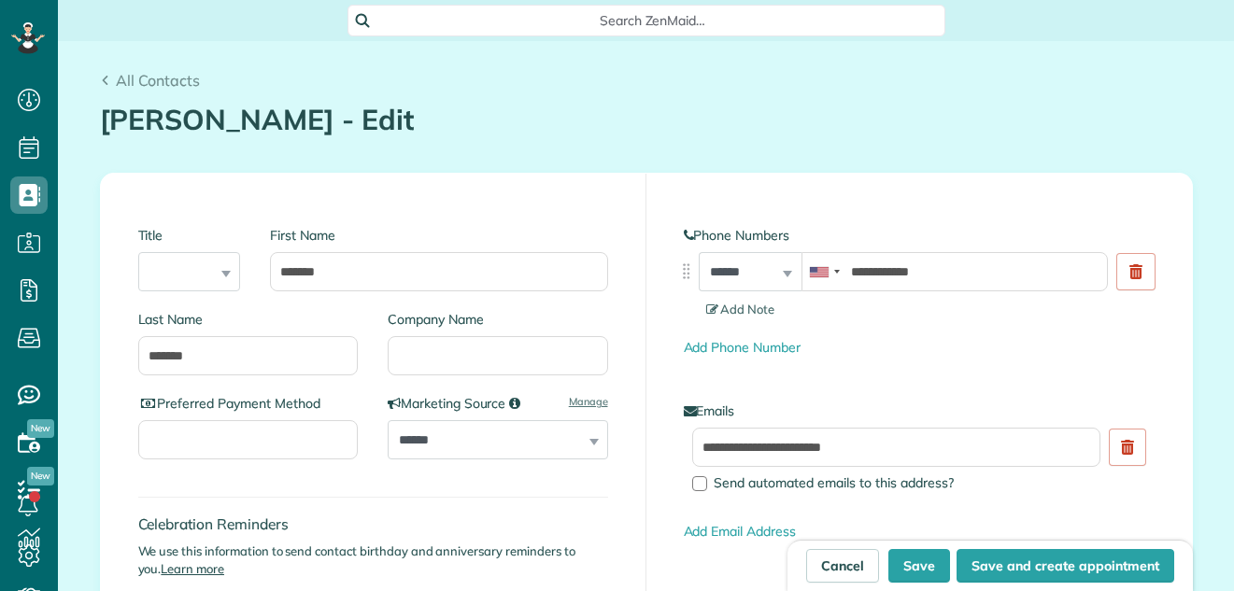
scroll to position [8, 8]
type input "**********"
